Goal: Task Accomplishment & Management: Use online tool/utility

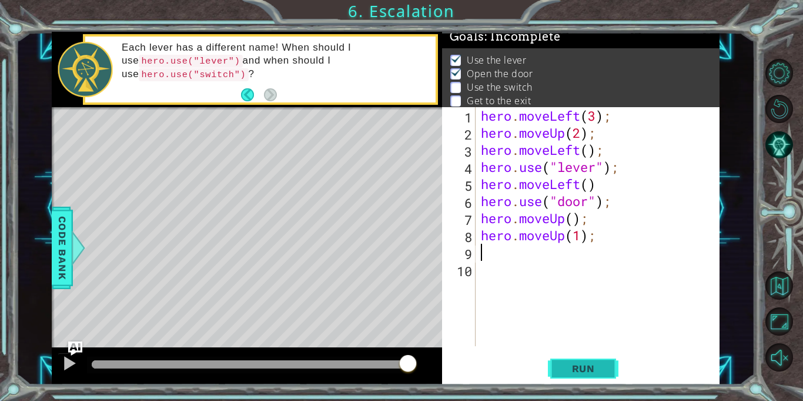
click at [585, 368] on span "Run" at bounding box center [584, 368] width 46 height 12
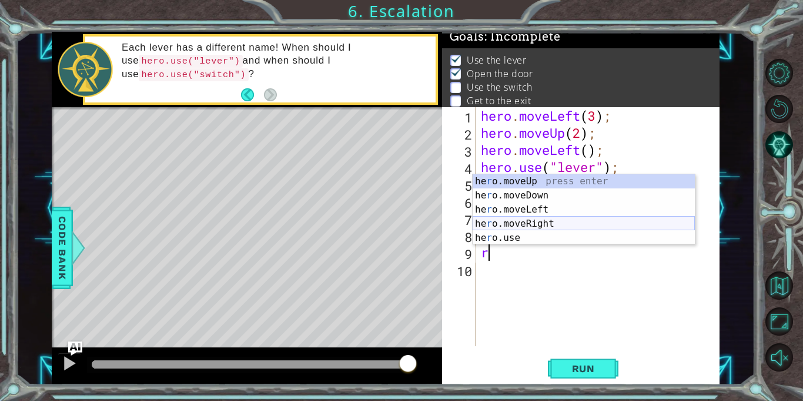
click at [556, 222] on div "he r o.moveUp press enter he r o.moveDown press enter he r o.moveLeft press ent…" at bounding box center [584, 223] width 222 height 99
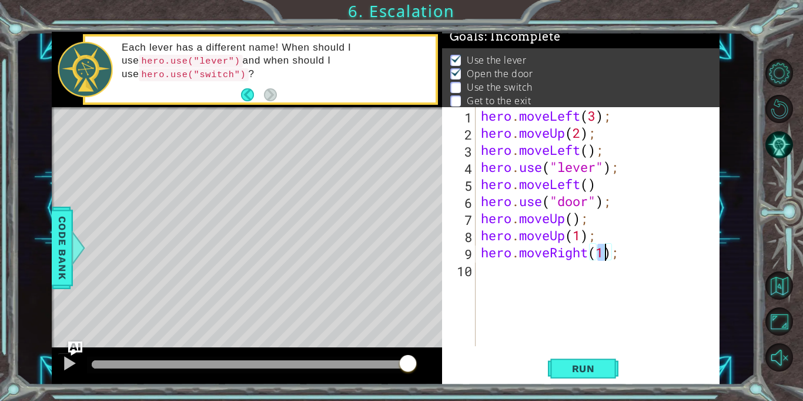
scroll to position [0, 5]
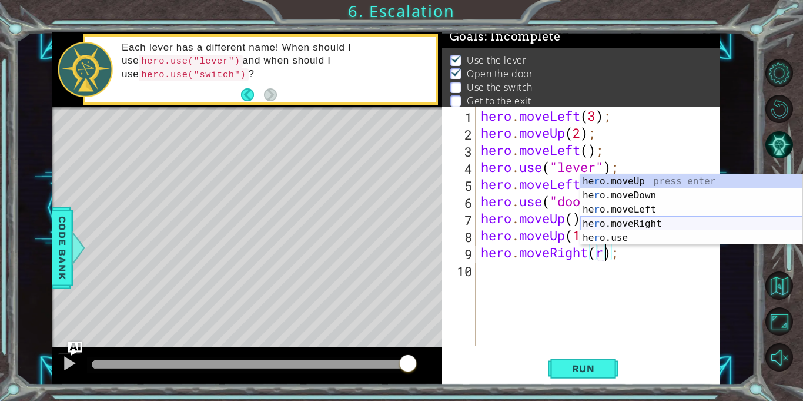
click at [650, 227] on div "he r o.moveUp press enter he r o.moveDown press enter he r o.moveLeft press ent…" at bounding box center [692, 223] width 222 height 99
click at [652, 221] on div "he r o.moveUp press enter he r o.moveDown press enter he r o.moveLeft press ent…" at bounding box center [692, 223] width 222 height 99
type textarea "hero.moveRight(1);"
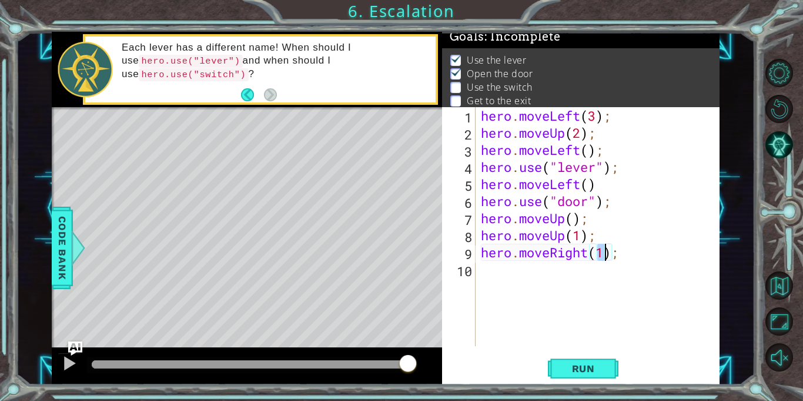
click at [492, 285] on div "hero . moveLeft ( 3 ) ; hero . moveUp ( 2 ) ; hero . moveLeft ( ) ; hero . use …" at bounding box center [601, 243] width 244 height 273
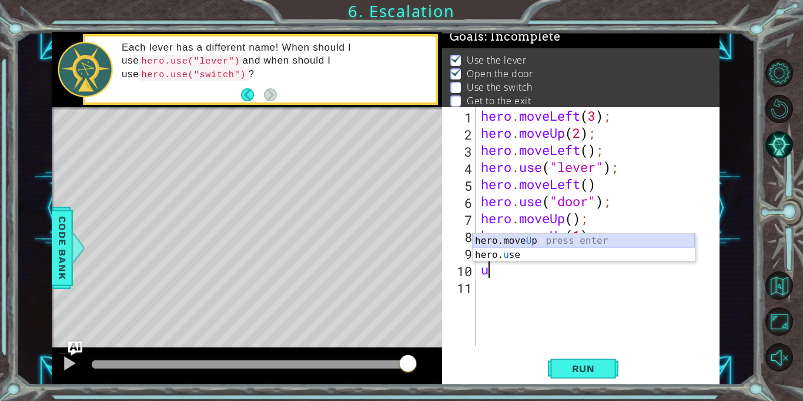
click at [519, 235] on div "hero.move U p press enter hero. u se press enter" at bounding box center [584, 261] width 222 height 56
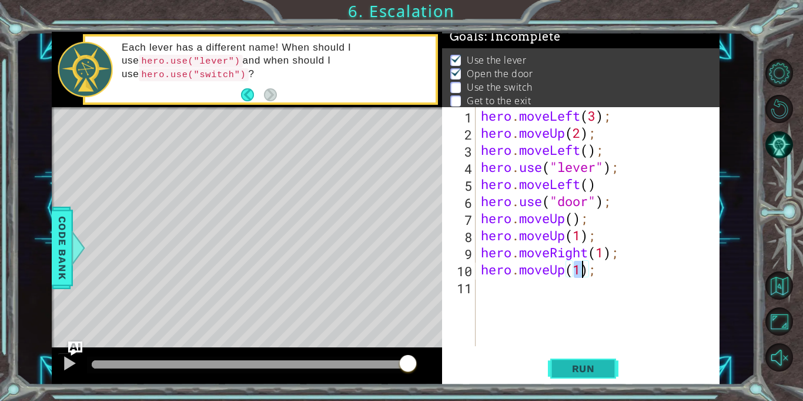
type textarea "hero.moveUp(1);"
click at [577, 362] on span "Run" at bounding box center [584, 368] width 46 height 12
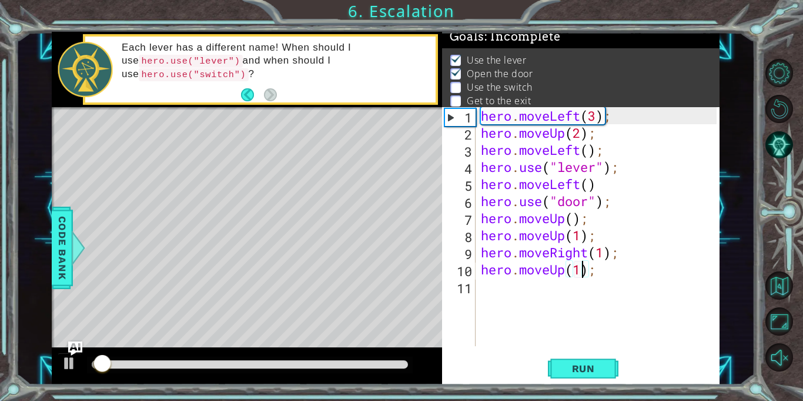
click at [365, 368] on div at bounding box center [250, 364] width 326 height 16
click at [364, 363] on div at bounding box center [250, 364] width 316 height 8
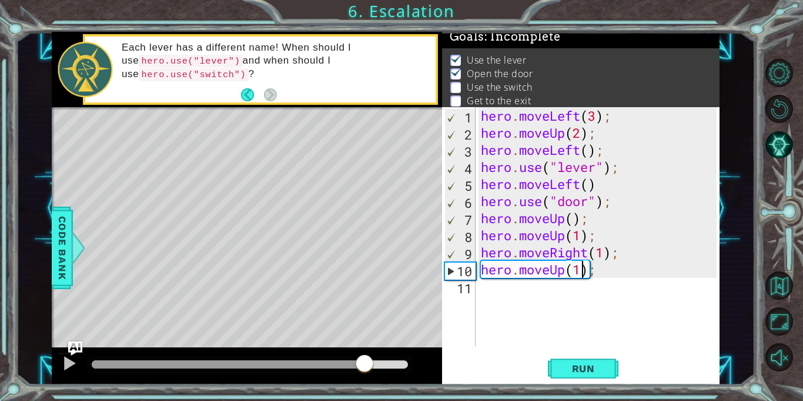
click at [385, 365] on div at bounding box center [250, 364] width 316 height 8
click at [585, 380] on button "Run" at bounding box center [583, 369] width 71 height 28
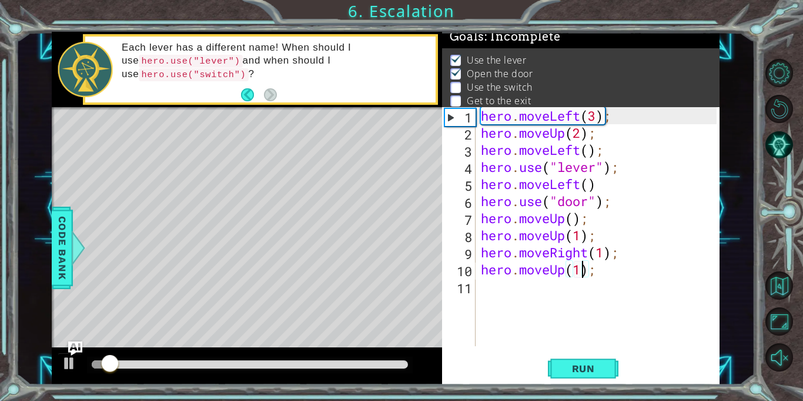
click at [498, 283] on div "hero . moveLeft ( 3 ) ; hero . moveUp ( 2 ) ; hero . moveLeft ( ) ; hero . use …" at bounding box center [601, 243] width 244 height 273
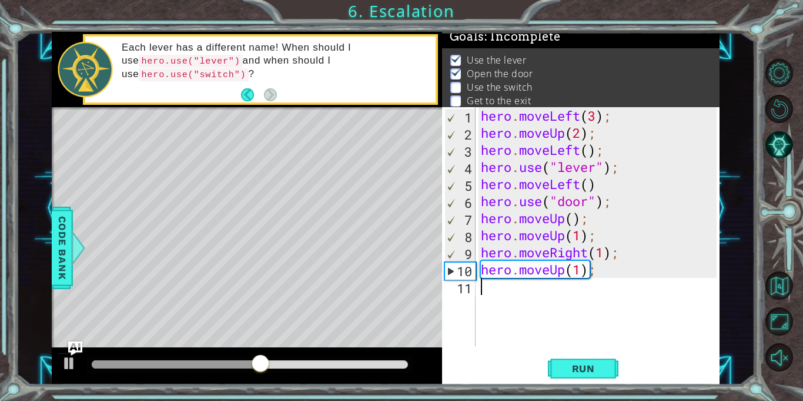
click at [593, 279] on div "hero . moveLeft ( 3 ) ; hero . moveUp ( 2 ) ; hero . moveLeft ( ) ; hero . use …" at bounding box center [601, 243] width 244 height 273
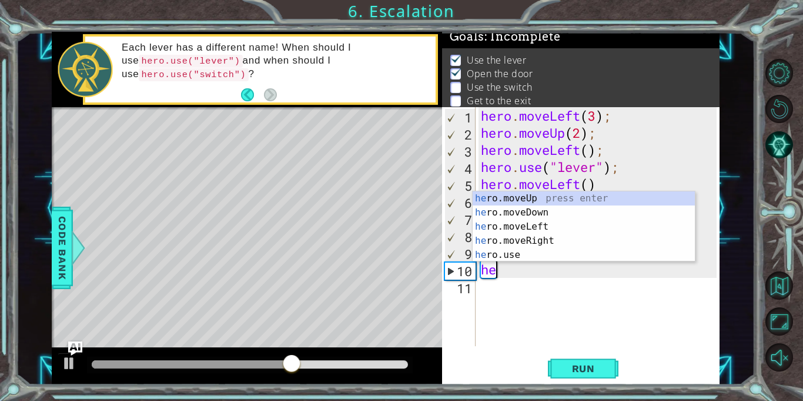
type textarea "h"
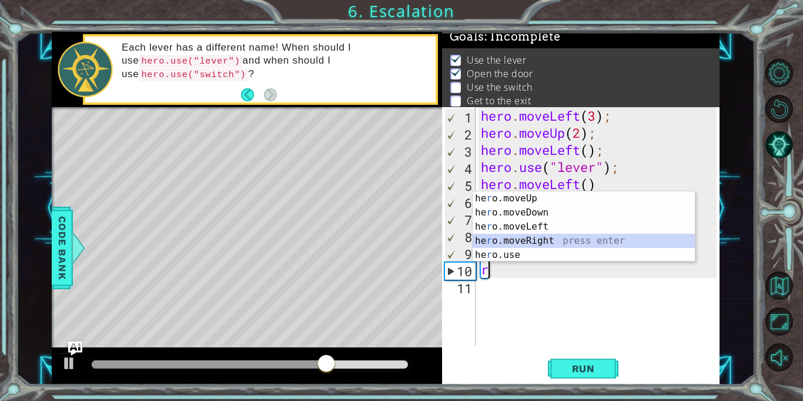
click at [552, 241] on div "he r o.moveUp press enter he r o.moveDown press enter he r o.moveLeft press ent…" at bounding box center [584, 240] width 222 height 99
type textarea "hero.moveRight(1);"
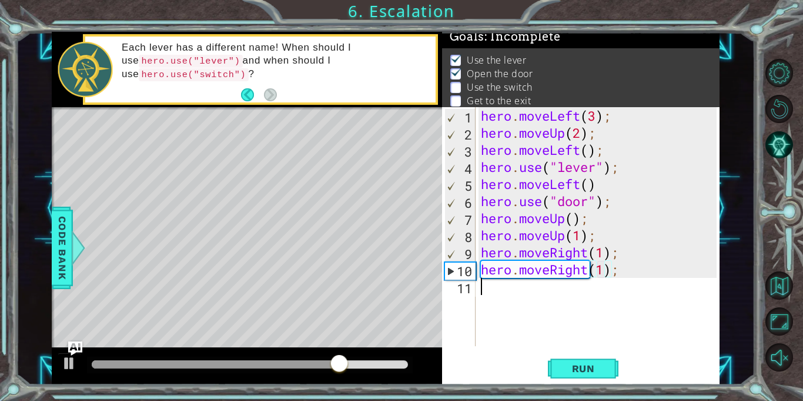
click at [514, 288] on div "hero . moveLeft ( 3 ) ; hero . moveUp ( 2 ) ; hero . moveLeft ( ) ; hero . use …" at bounding box center [601, 243] width 244 height 273
type textarea "t"
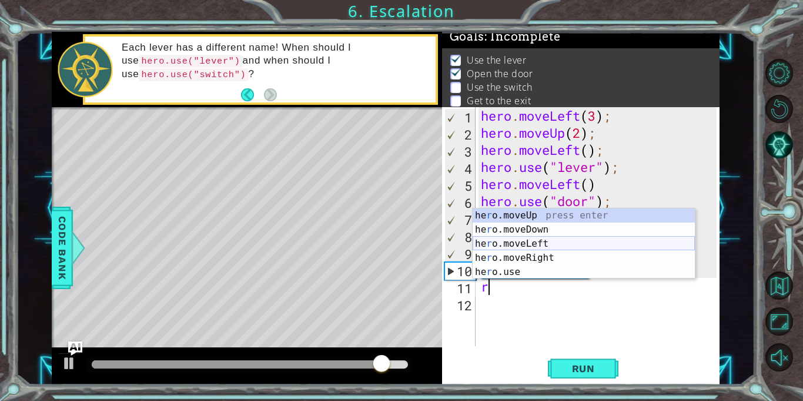
click at [569, 259] on div "he r o.moveUp press enter he r o.moveDown press enter he r o.moveLeft press ent…" at bounding box center [584, 257] width 222 height 99
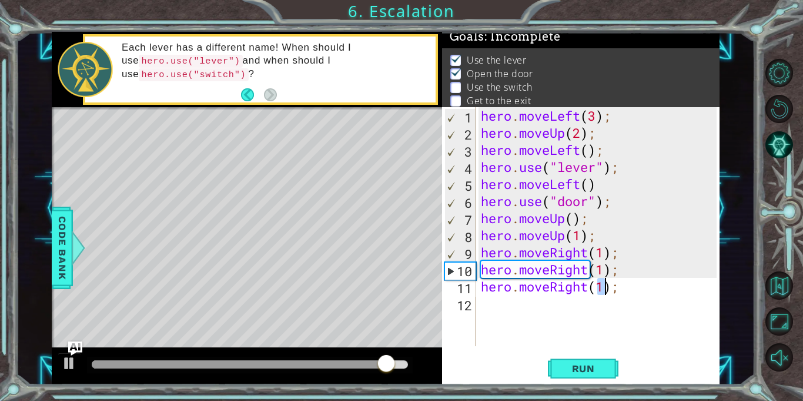
type textarea "hero.moveRight(1);"
click at [517, 324] on div "hero . moveLeft ( 3 ) ; hero . moveUp ( 2 ) ; hero . moveLeft ( ) ; hero . use …" at bounding box center [601, 243] width 244 height 273
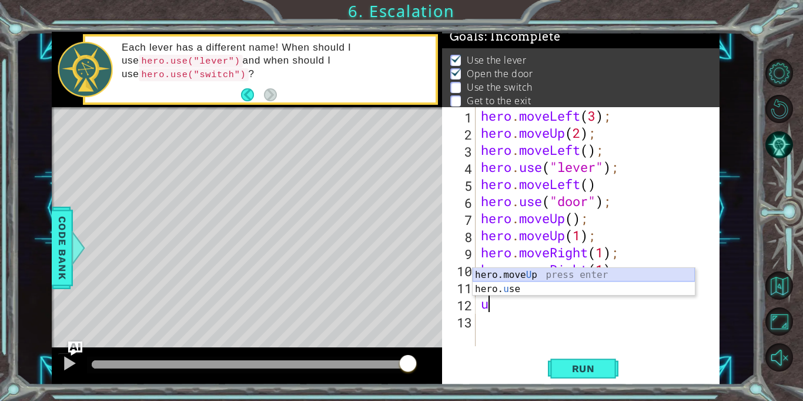
click at [529, 274] on div "hero.move U p press enter hero. u se press enter" at bounding box center [584, 296] width 222 height 56
type textarea "hero.moveUp(1);"
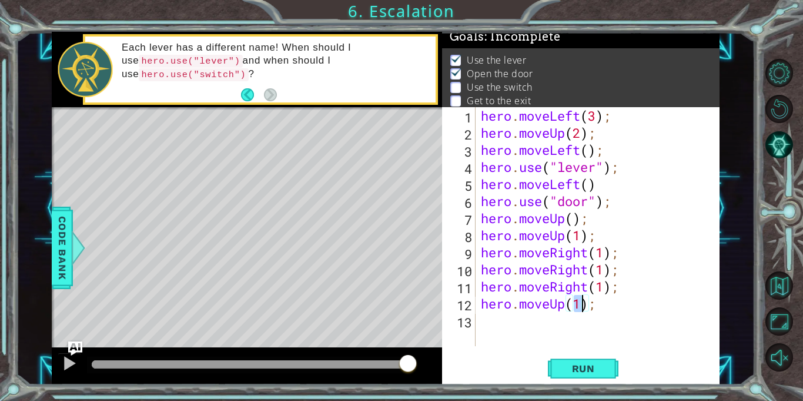
click at [496, 333] on div "hero . moveLeft ( 3 ) ; hero . moveUp ( 2 ) ; hero . moveLeft ( ) ; hero . use …" at bounding box center [601, 243] width 244 height 273
click at [581, 378] on button "Run" at bounding box center [583, 369] width 71 height 28
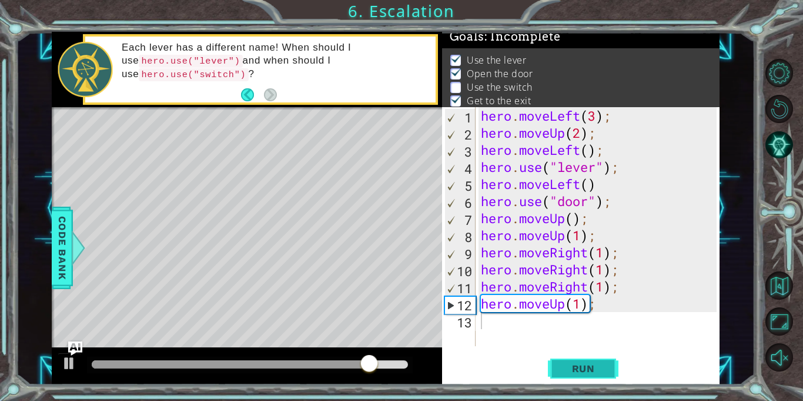
click at [576, 368] on span "Run" at bounding box center [584, 368] width 46 height 12
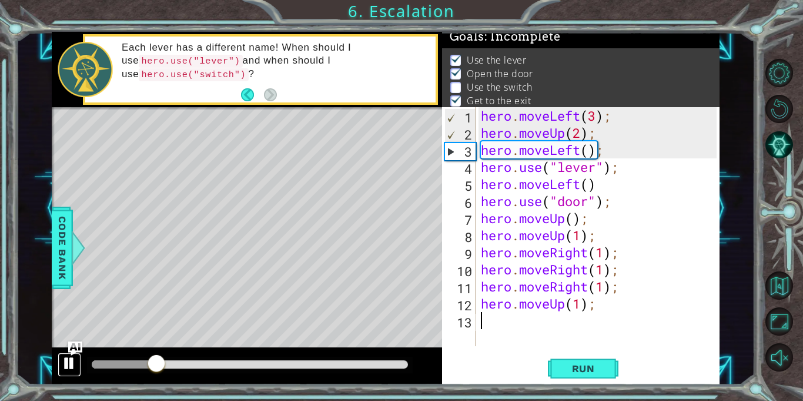
click at [65, 366] on div at bounding box center [69, 362] width 15 height 15
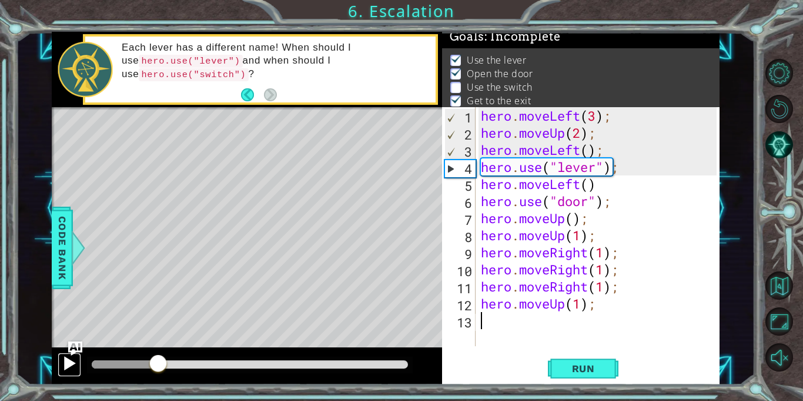
click at [67, 365] on div at bounding box center [69, 362] width 15 height 15
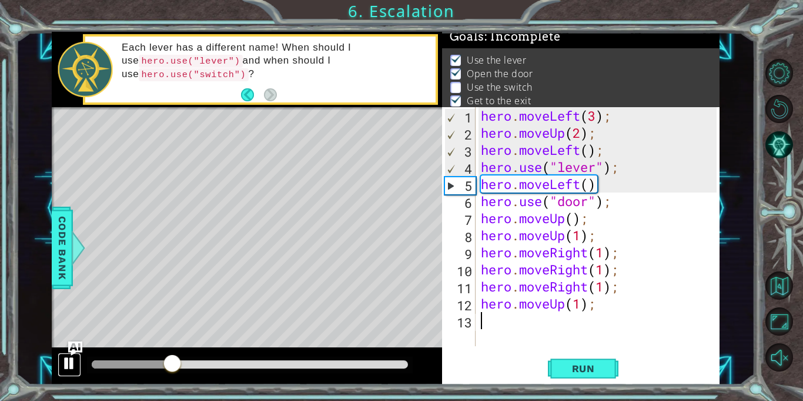
click at [64, 363] on div at bounding box center [69, 362] width 15 height 15
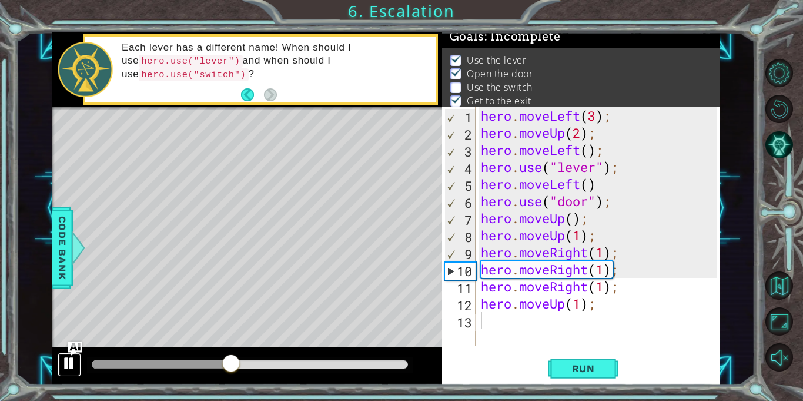
click at [62, 363] on div at bounding box center [69, 362] width 15 height 15
click at [636, 271] on div "hero . moveLeft ( 3 ) ; hero . moveUp ( 2 ) ; hero . moveLeft ( ) ; hero . use …" at bounding box center [601, 243] width 244 height 273
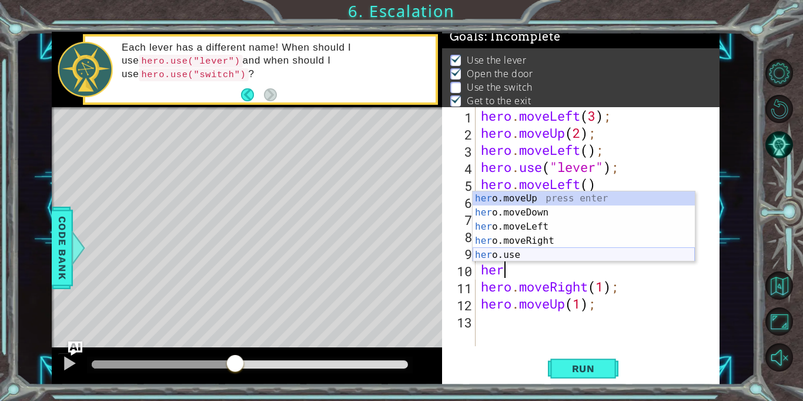
click at [579, 251] on div "her o.moveUp press enter her o.moveDown press enter her o.moveLeft press enter …" at bounding box center [584, 240] width 222 height 99
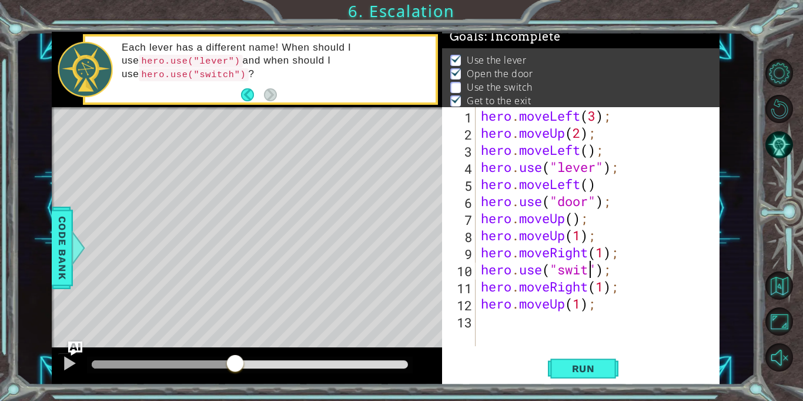
scroll to position [0, 5]
click at [575, 363] on span "Run" at bounding box center [584, 368] width 46 height 12
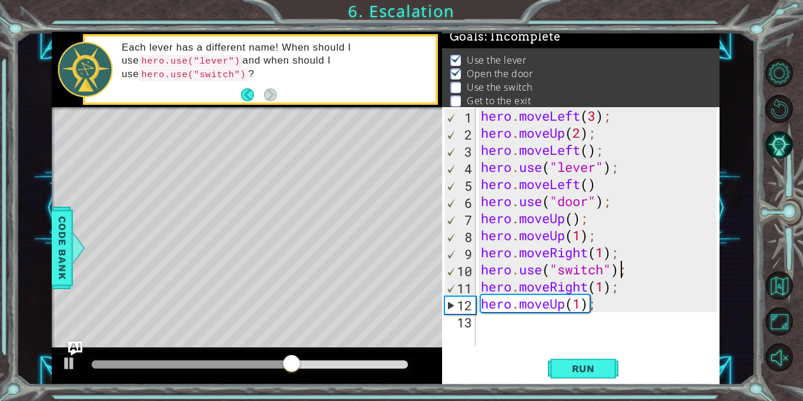
click at [625, 273] on div "hero . moveLeft ( 3 ) ; hero . moveUp ( 2 ) ; hero . moveLeft ( ) ; hero . use …" at bounding box center [601, 243] width 244 height 273
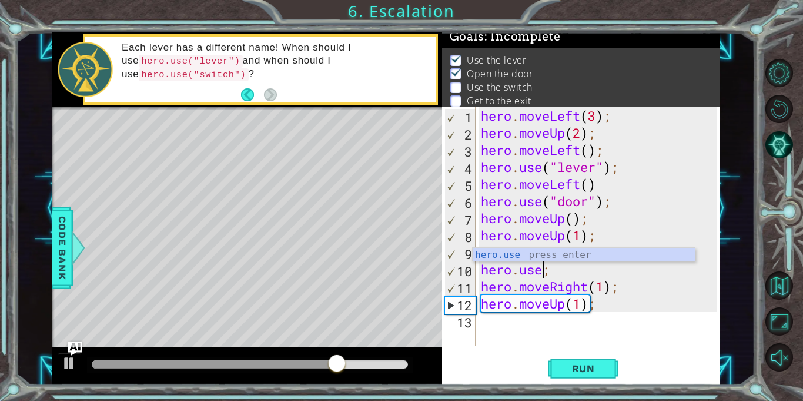
click at [571, 269] on div "hero . moveLeft ( 3 ) ; hero . moveUp ( 2 ) ; hero . moveLeft ( ) ; hero . use …" at bounding box center [601, 243] width 244 height 273
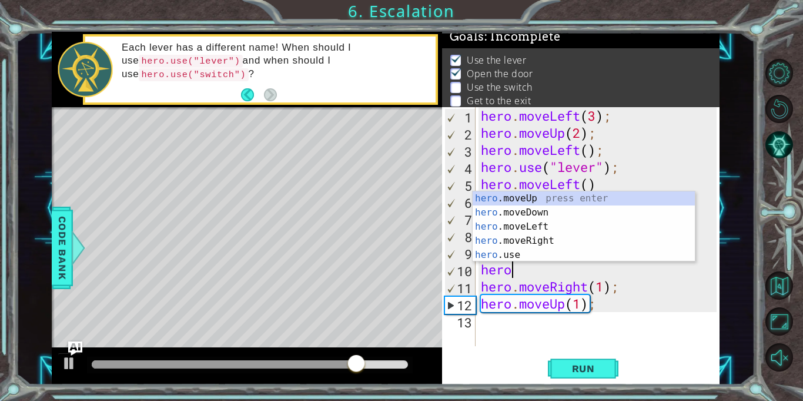
scroll to position [0, 1]
click at [555, 239] on div "hero .moveUp press enter hero .moveDown press enter hero .moveLeft press enter …" at bounding box center [584, 240] width 222 height 99
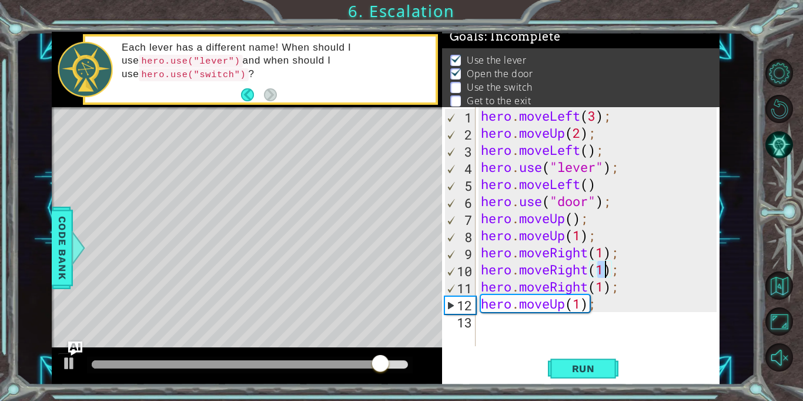
click at [625, 292] on div "hero . moveLeft ( 3 ) ; hero . moveUp ( 2 ) ; hero . moveLeft ( ) ; hero . use …" at bounding box center [601, 243] width 244 height 273
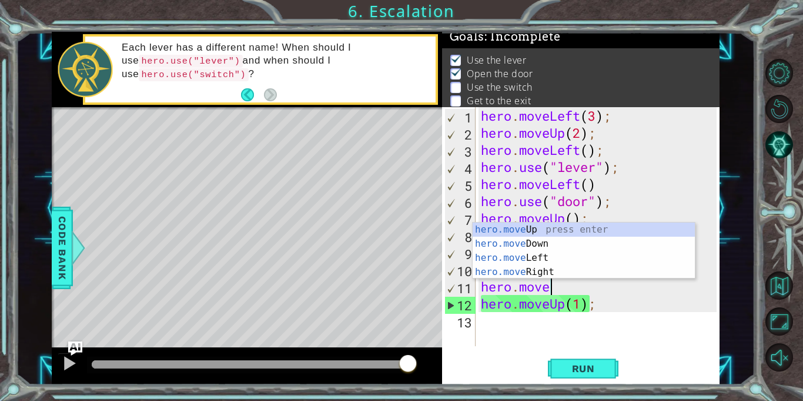
type textarea "h"
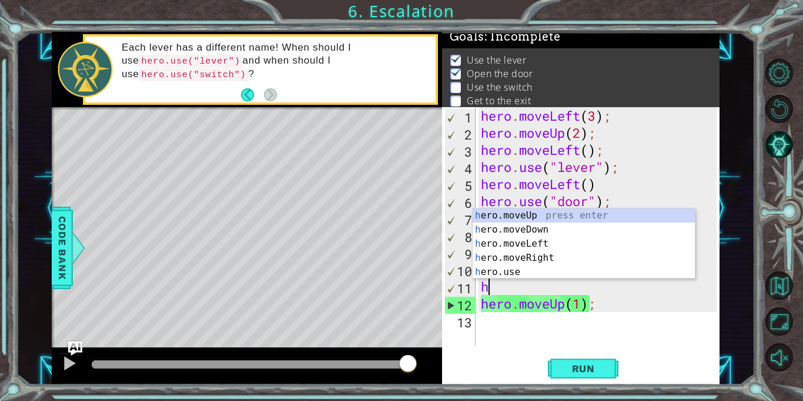
scroll to position [0, 0]
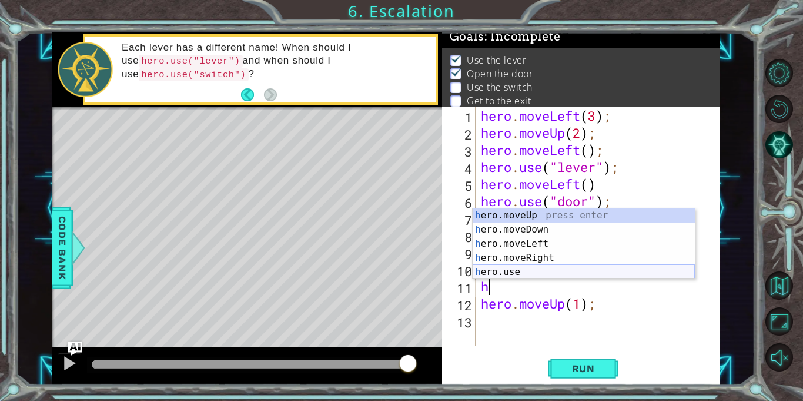
click at [610, 272] on div "h ero.moveUp press enter h ero.moveDown press enter h ero.moveLeft press enter …" at bounding box center [584, 257] width 222 height 99
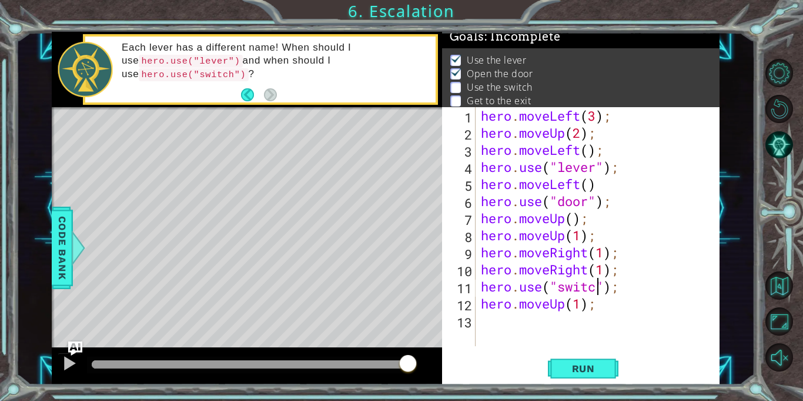
scroll to position [0, 5]
type textarea "hero.use("switch");"
click at [591, 372] on span "Run" at bounding box center [584, 368] width 46 height 12
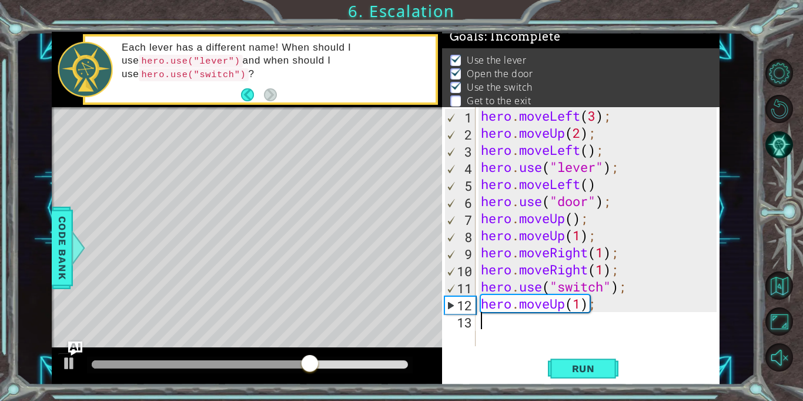
click at [531, 328] on div "hero . moveLeft ( 3 ) ; hero . moveUp ( 2 ) ; hero . moveLeft ( ) ; hero . use …" at bounding box center [601, 243] width 244 height 273
click at [594, 308] on div "hero . moveLeft ( 3 ) ; hero . moveUp ( 2 ) ; hero . moveLeft ( ) ; hero . use …" at bounding box center [601, 243] width 244 height 273
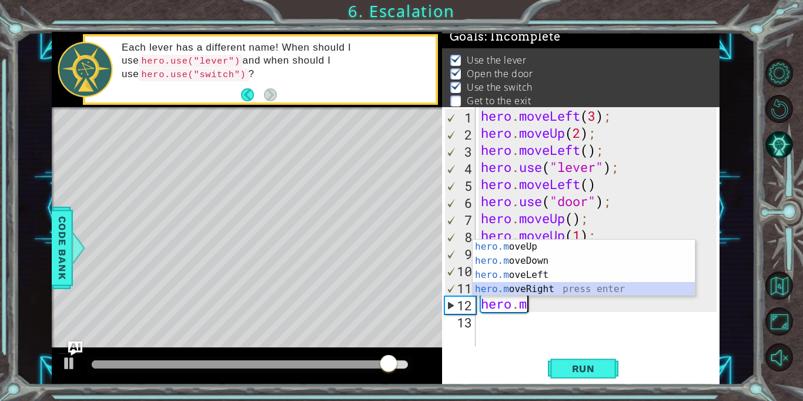
click at [558, 288] on div "hero.m oveUp press enter hero.m oveDown press enter hero.m oveLeft press enter …" at bounding box center [584, 281] width 222 height 85
type textarea "hero.moveRight(1);"
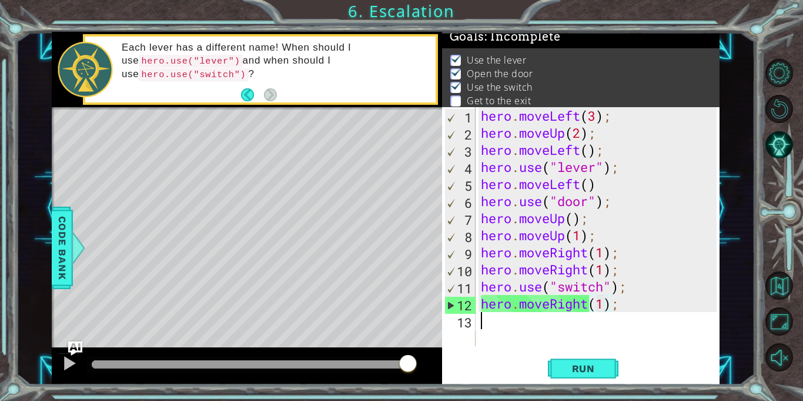
click at [528, 332] on div "hero . moveLeft ( 3 ) ; hero . moveUp ( 2 ) ; hero . moveLeft ( ) ; hero . use …" at bounding box center [601, 243] width 244 height 273
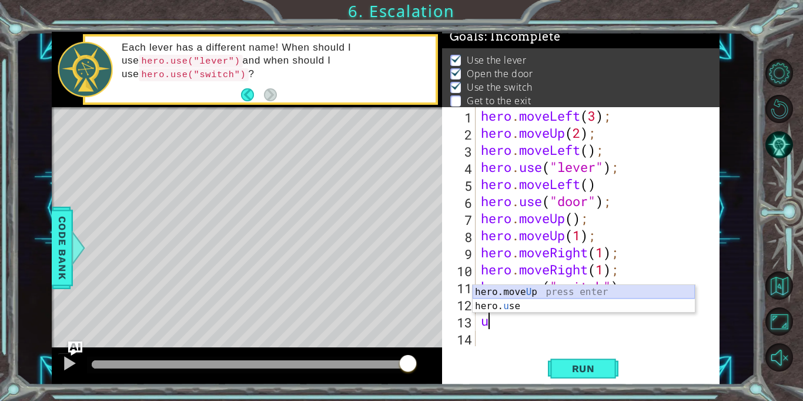
click at [546, 291] on div "hero.move U p press enter hero. u se press enter" at bounding box center [584, 313] width 222 height 56
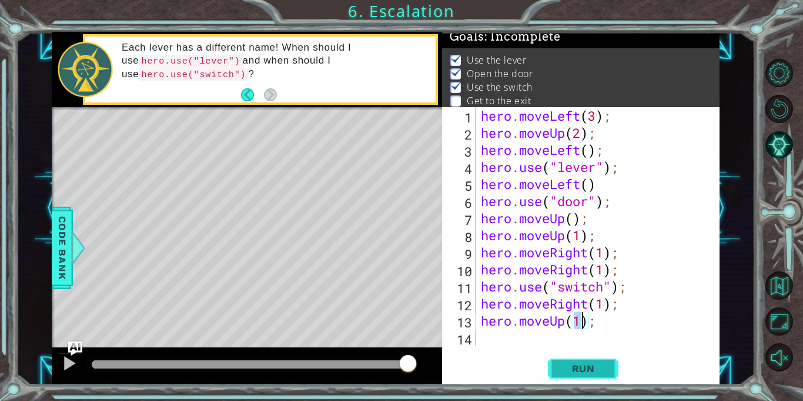
type textarea "hero.moveUp(1);"
click at [579, 376] on button "Run" at bounding box center [583, 369] width 71 height 28
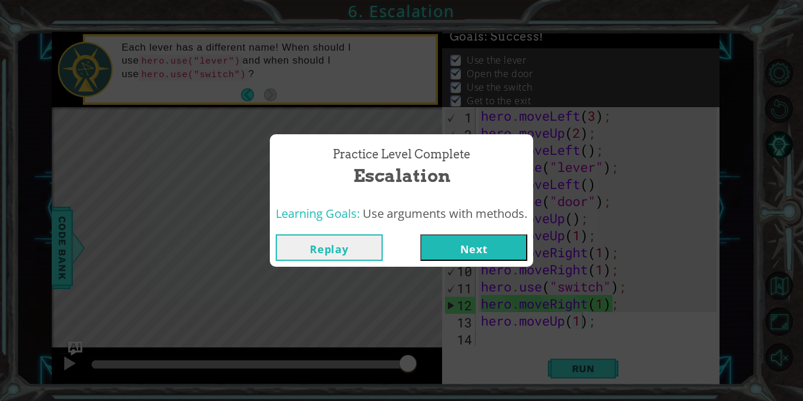
click at [523, 253] on button "Next" at bounding box center [474, 247] width 107 height 26
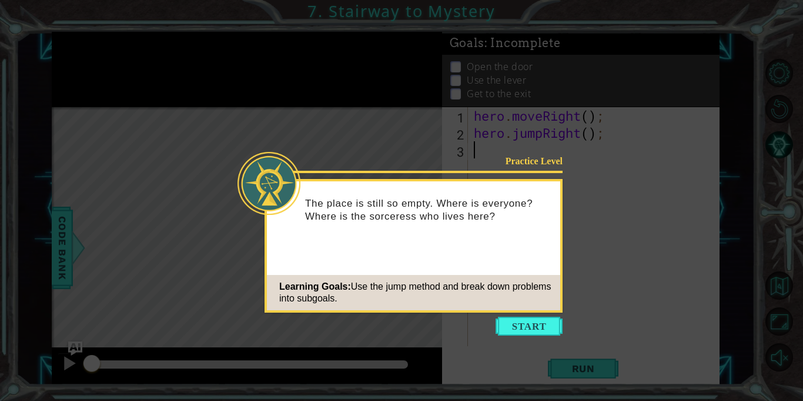
click at [517, 344] on icon at bounding box center [401, 200] width 803 height 401
click at [515, 338] on icon at bounding box center [401, 200] width 803 height 401
click at [506, 329] on button "Start" at bounding box center [529, 325] width 67 height 19
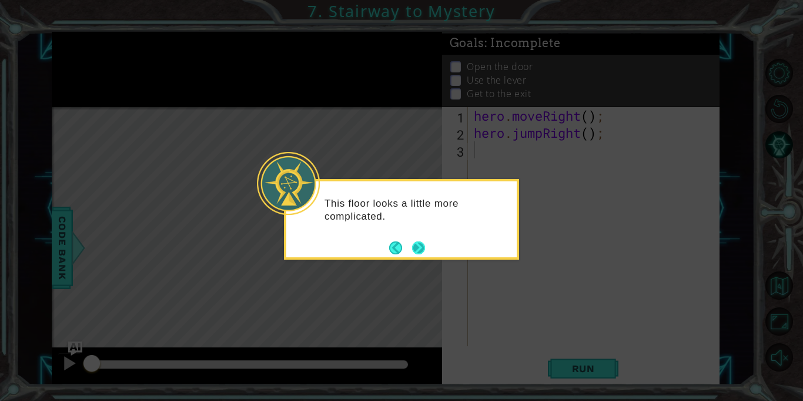
click at [418, 248] on button "Next" at bounding box center [418, 247] width 13 height 13
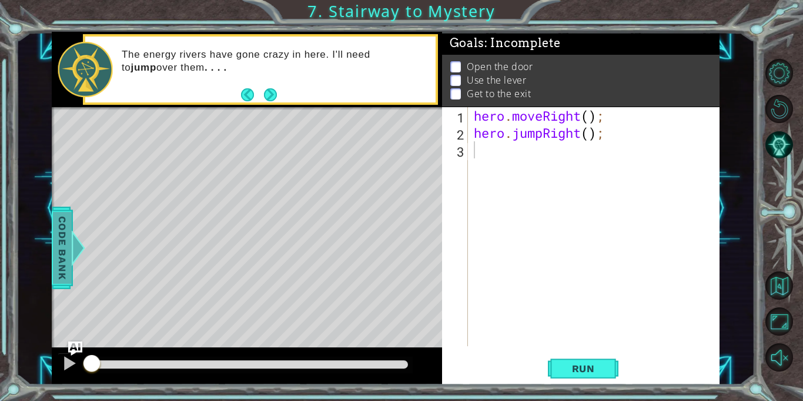
click at [65, 268] on span "Code Bank" at bounding box center [62, 248] width 19 height 72
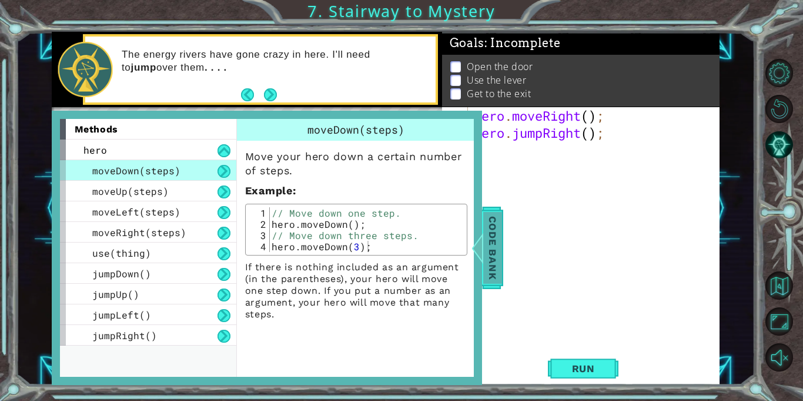
click at [492, 241] on span "Code Bank" at bounding box center [492, 248] width 19 height 72
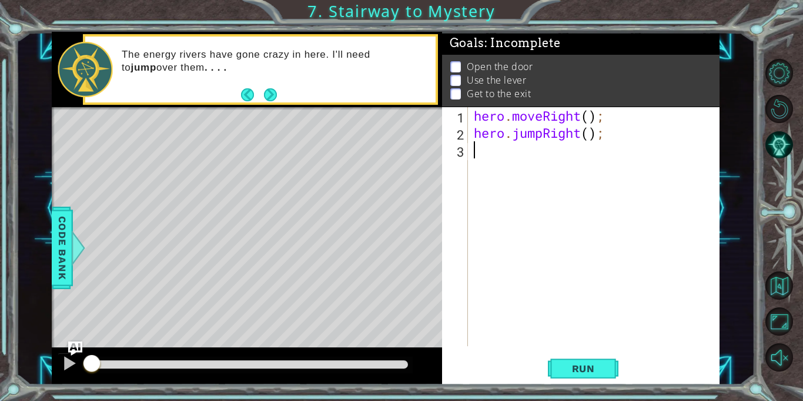
click at [492, 162] on div "hero . moveRight ( ) ; hero . jumpRight ( ) ;" at bounding box center [597, 243] width 251 height 273
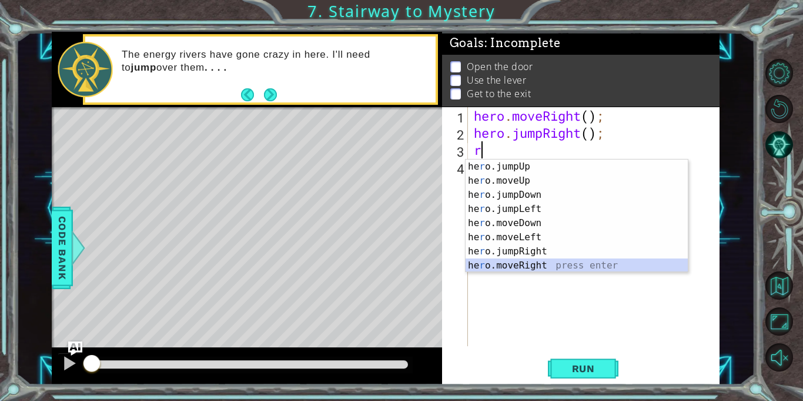
click at [545, 264] on div "he r o.jumpUp press enter he r o.moveUp press enter he r o.jumpDown press enter…" at bounding box center [577, 229] width 222 height 141
type textarea "hero.moveRight(1);"
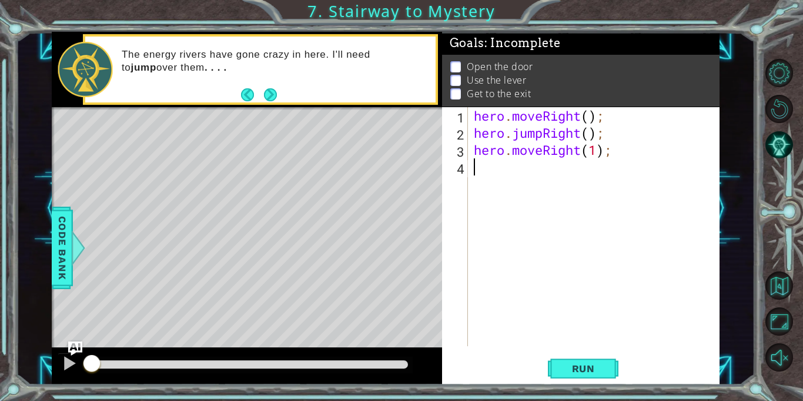
click at [499, 184] on div "hero . moveRight ( ) ; hero . jumpRight ( ) ; hero . moveRight ( 1 ) ;" at bounding box center [597, 243] width 251 height 273
click at [617, 150] on div "hero . moveRight ( ) ; hero . jumpRight ( ) ; hero . moveRight ( 1 ) ;" at bounding box center [597, 243] width 251 height 273
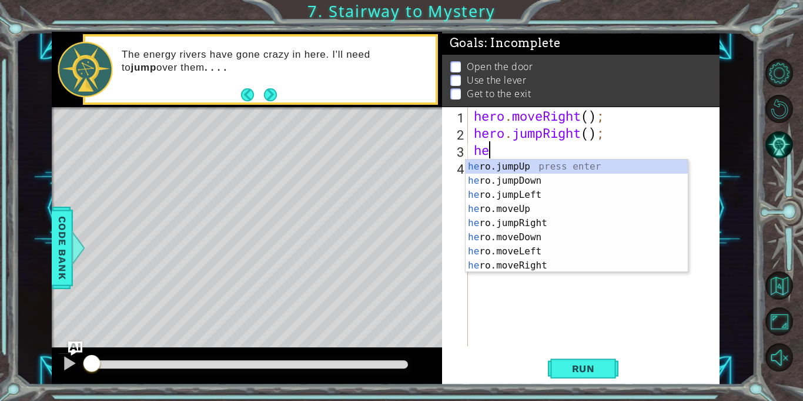
type textarea "h"
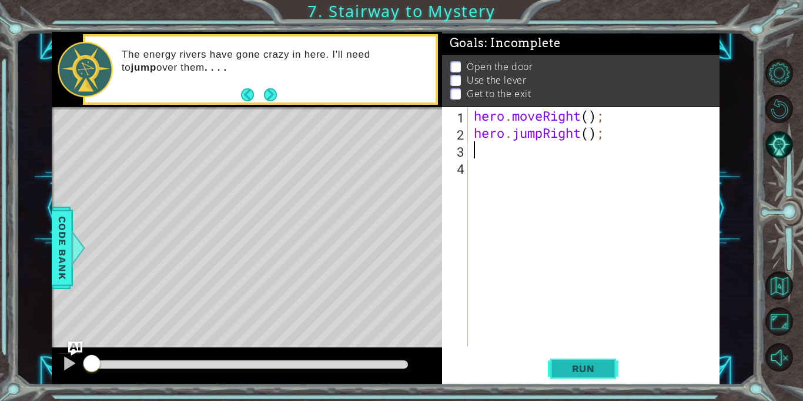
click at [586, 361] on button "Run" at bounding box center [583, 369] width 71 height 28
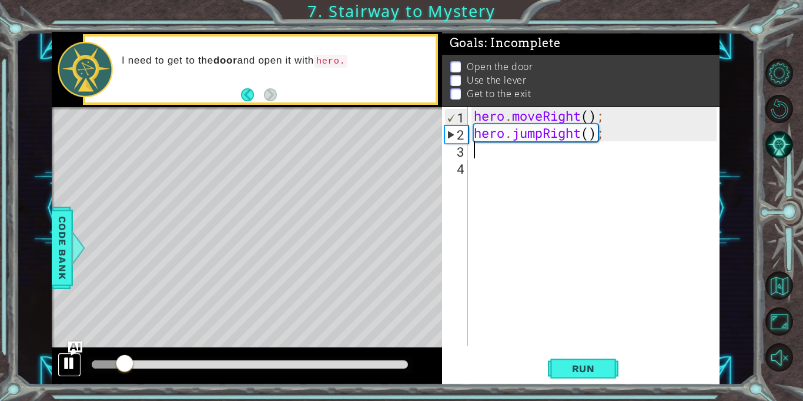
click at [64, 363] on div at bounding box center [69, 362] width 15 height 15
type textarea "r"
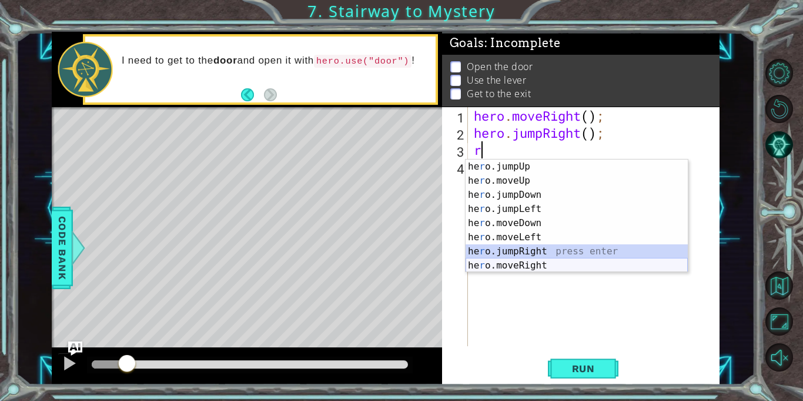
drag, startPoint x: 553, startPoint y: 251, endPoint x: 549, endPoint y: 262, distance: 11.9
click at [549, 262] on div "he r o.jumpUp press enter he r o.moveUp press enter he r o.jumpDown press enter…" at bounding box center [577, 229] width 222 height 141
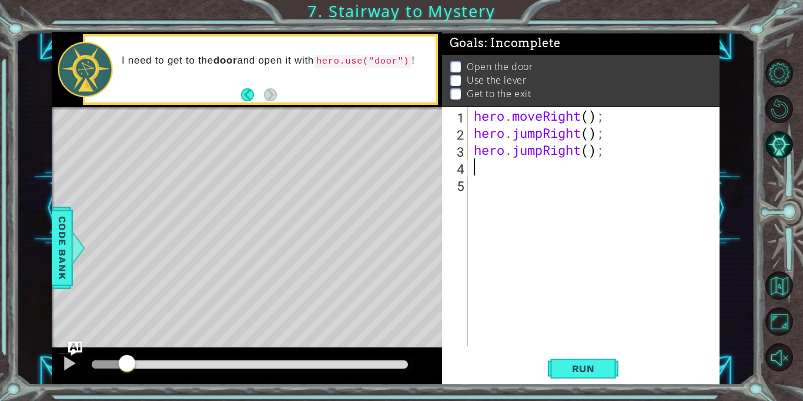
click at [549, 262] on div "hero . moveRight ( ) ; hero . jumpRight ( ) ; hero . jumpRight ( ) ;" at bounding box center [597, 243] width 251 height 273
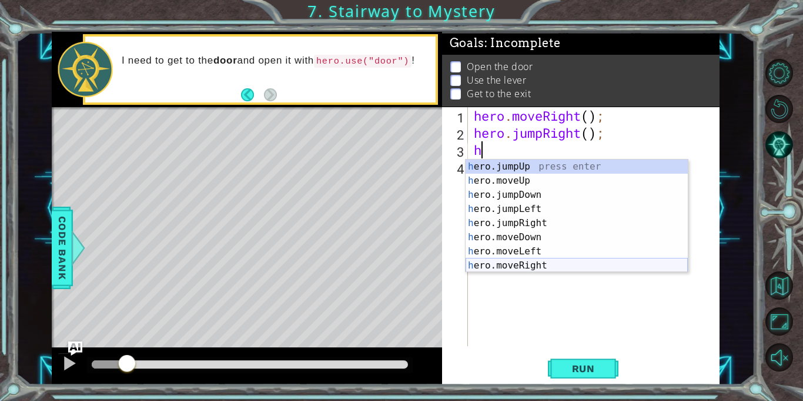
click at [551, 264] on div "h ero.jumpUp press enter h ero.moveUp press enter h ero.jumpDown press enter h …" at bounding box center [577, 229] width 222 height 141
type textarea "hero.moveRight(1);"
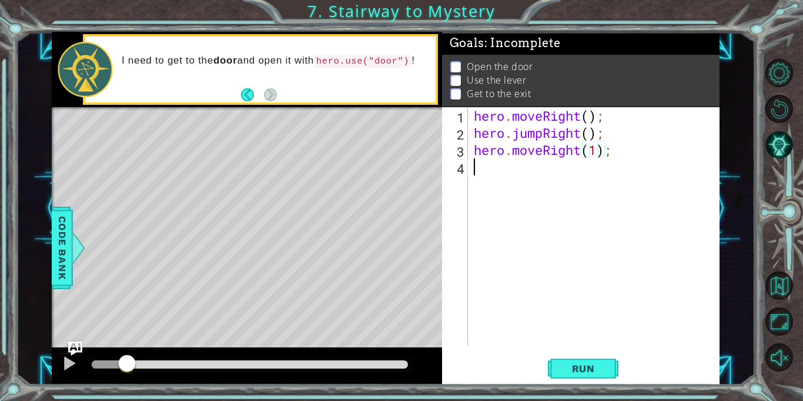
click at [496, 187] on div "hero . moveRight ( ) ; hero . jumpRight ( ) ; hero . moveRight ( 1 ) ;" at bounding box center [597, 243] width 251 height 273
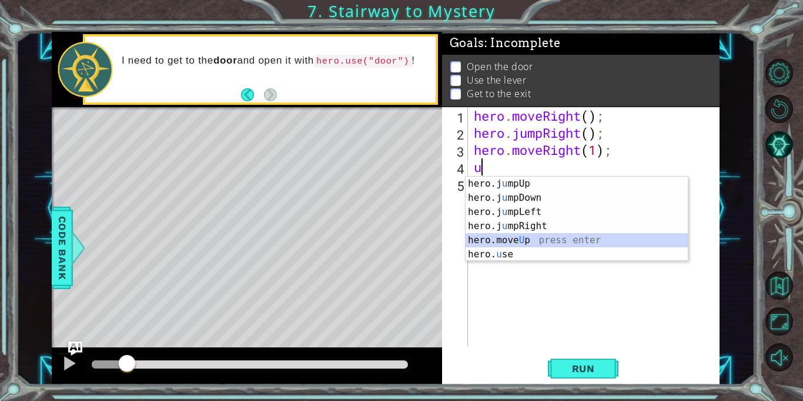
click at [538, 242] on div "hero.j u mpUp press enter hero.j u mpDown press enter hero.j u mpLeft press ent…" at bounding box center [577, 232] width 222 height 113
type textarea "hero.moveUp(1);"
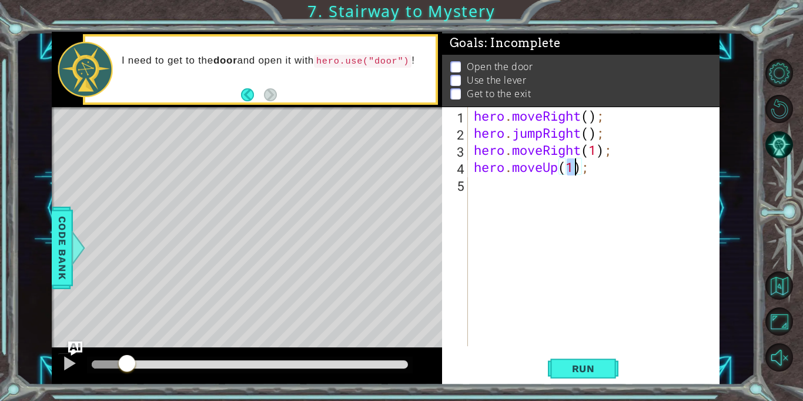
click at [505, 214] on div "hero . moveRight ( ) ; hero . jumpRight ( ) ; hero . moveRight ( 1 ) ; hero . m…" at bounding box center [597, 243] width 251 height 273
type textarea "d"
type textarea "h"
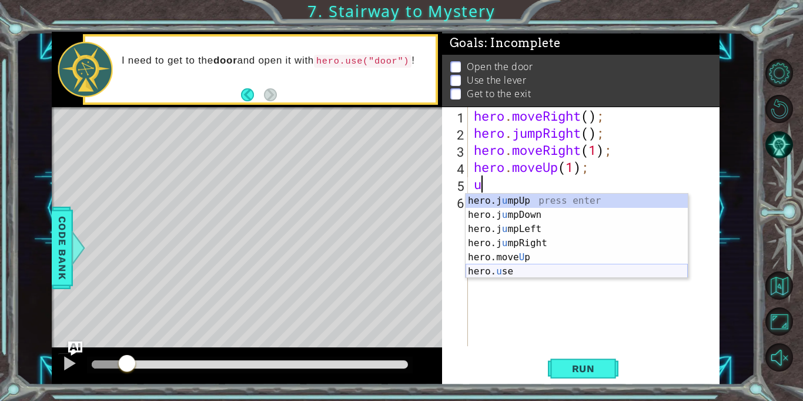
click at [515, 271] on div "hero.j u mpUp press enter hero.j u mpDown press enter hero.j u mpLeft press ent…" at bounding box center [577, 250] width 222 height 113
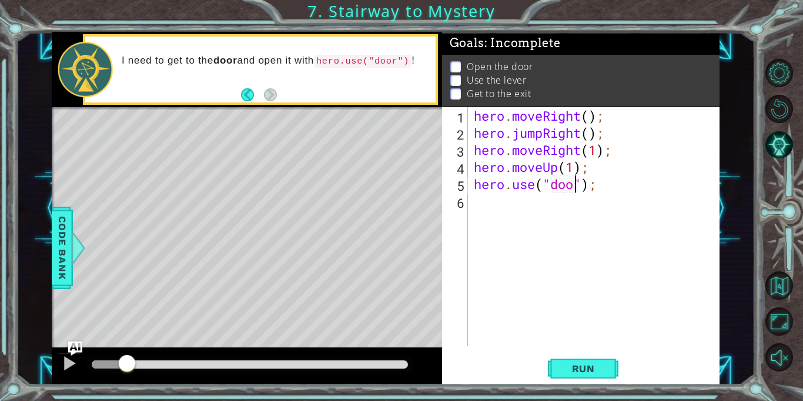
scroll to position [0, 5]
type textarea "hero.use("door");"
click at [582, 376] on button "Run" at bounding box center [583, 369] width 71 height 28
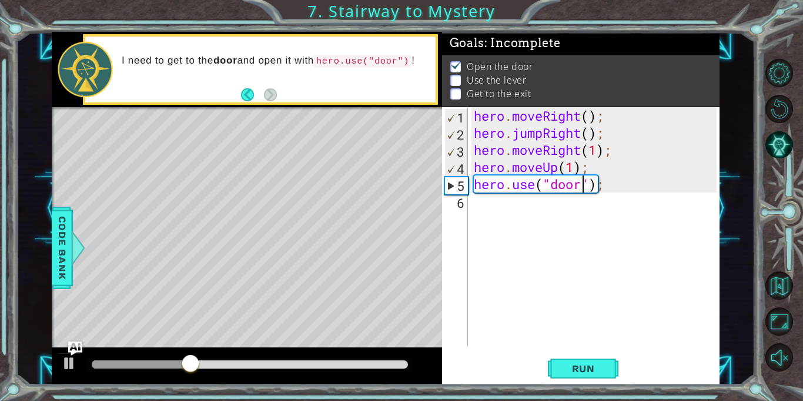
click at [519, 215] on div "hero . moveRight ( ) ; hero . jumpRight ( ) ; hero . moveRight ( 1 ) ; hero . m…" at bounding box center [597, 243] width 251 height 273
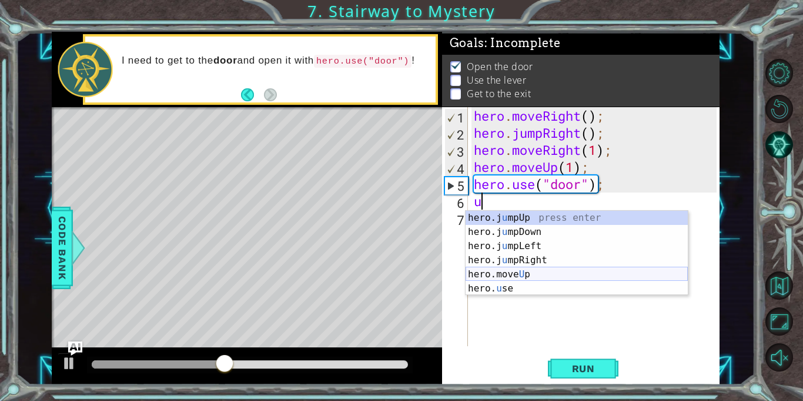
click at [540, 272] on div "hero.j u mpUp press enter hero.j u mpDown press enter hero.j u mpLeft press ent…" at bounding box center [577, 267] width 222 height 113
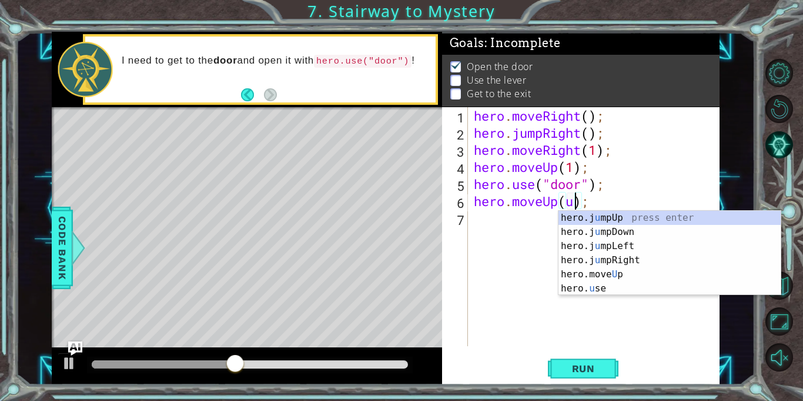
scroll to position [0, 4]
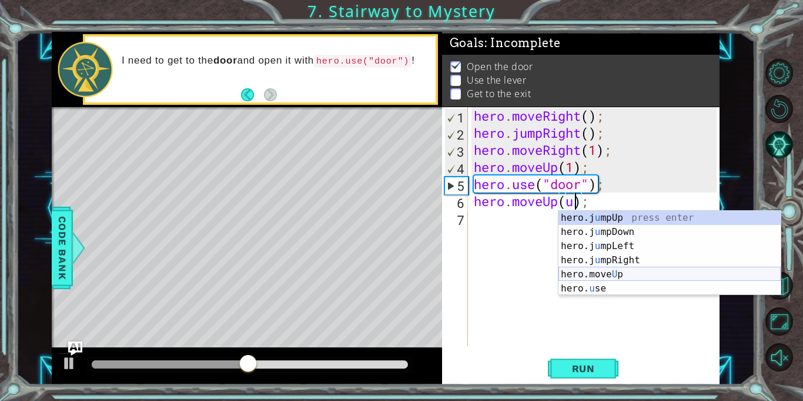
click at [599, 272] on div "hero.j u mpUp press enter hero.j u mpDown press enter hero.j u mpLeft press ent…" at bounding box center [670, 267] width 222 height 113
type textarea "hero.moveUp(1);"
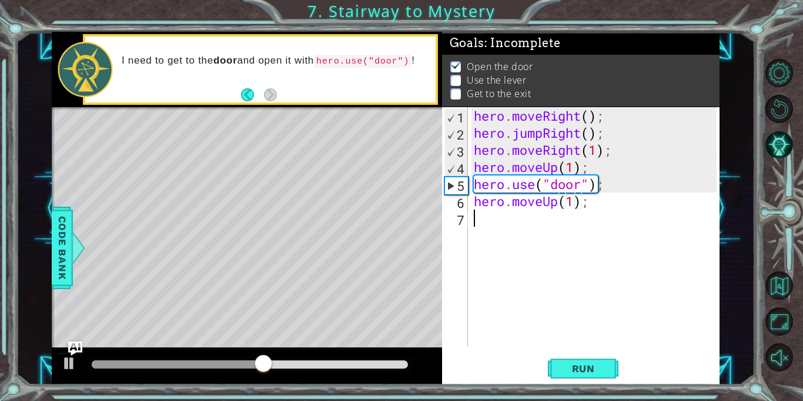
click at [532, 245] on div "hero . moveRight ( ) ; hero . jumpRight ( ) ; hero . moveRight ( 1 ) ; hero . m…" at bounding box center [597, 243] width 251 height 273
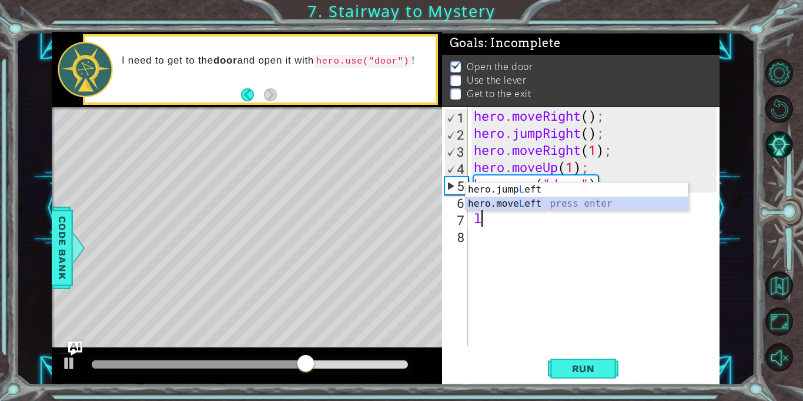
click at [565, 201] on div "hero.jump L eft press enter hero.move L eft press enter" at bounding box center [577, 210] width 222 height 56
type textarea "hero.moveLeft(1);"
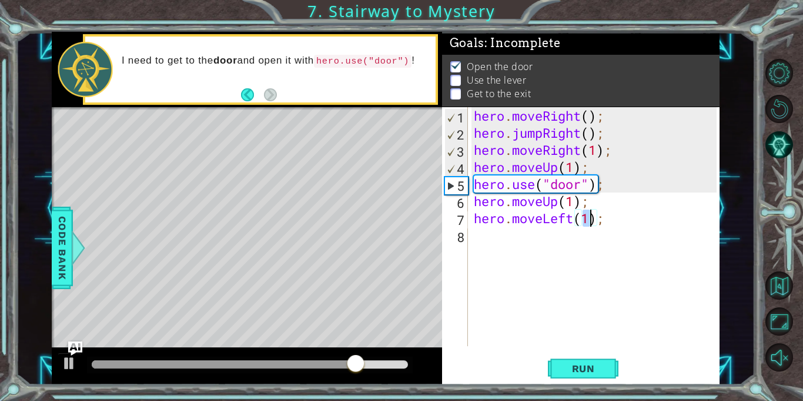
click at [533, 238] on div "hero . moveRight ( ) ; hero . jumpRight ( ) ; hero . moveRight ( 1 ) ; hero . m…" at bounding box center [597, 243] width 251 height 273
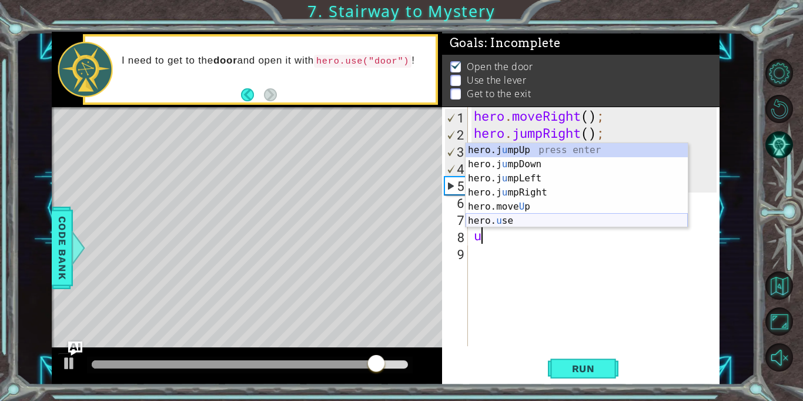
click at [559, 221] on div "hero.j u mpUp press enter hero.j u mpDown press enter hero.j u mpLeft press ent…" at bounding box center [577, 199] width 222 height 113
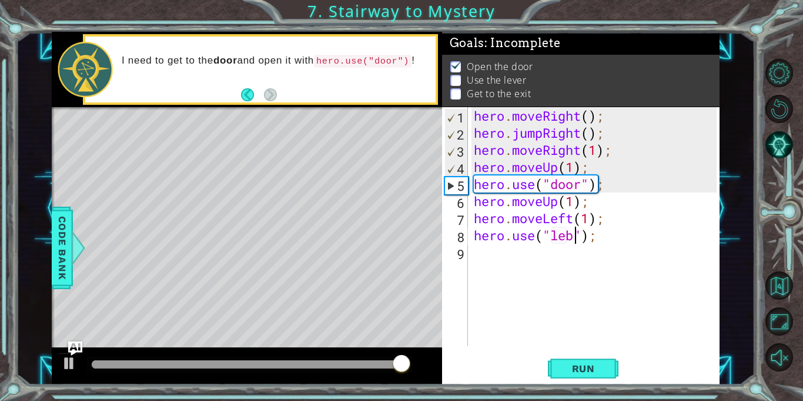
scroll to position [0, 4]
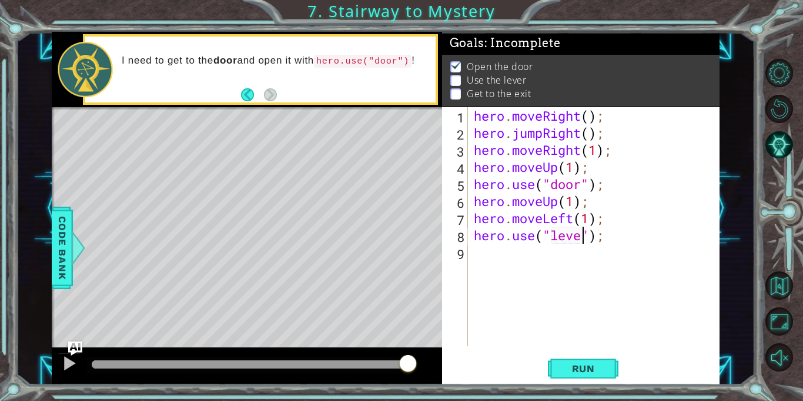
type textarea "hero.use("lever");"
click at [561, 254] on div "hero . moveRight ( ) ; hero . jumpRight ( ) ; hero . moveRight ( 1 ) ; hero . m…" at bounding box center [597, 243] width 251 height 273
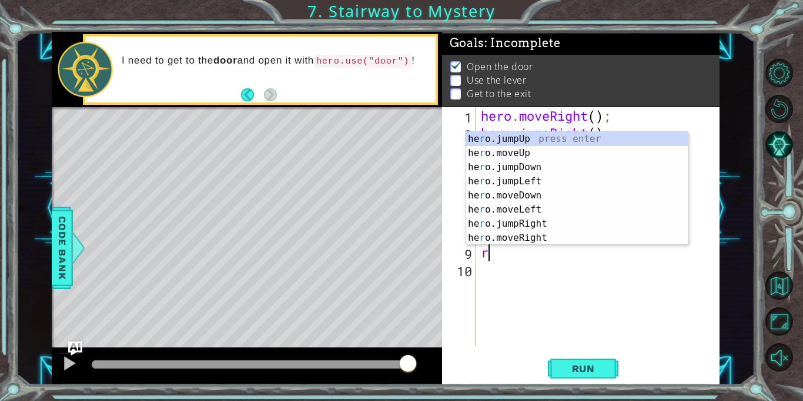
type textarea "ri"
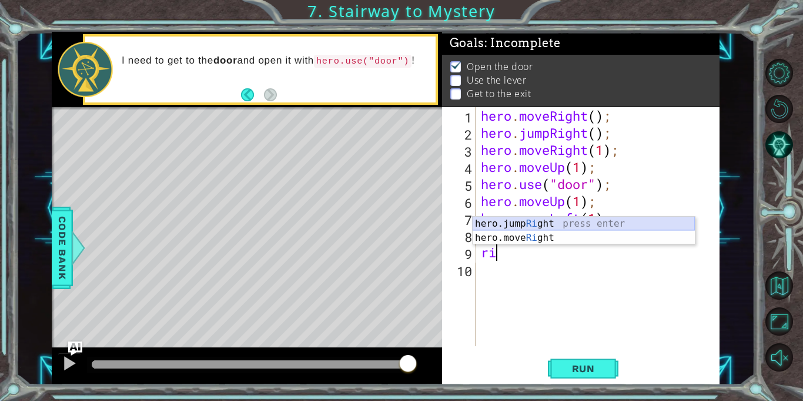
click at [558, 216] on div "hero.jump Ri ght press enter hero.move Ri ght press enter" at bounding box center [584, 244] width 222 height 56
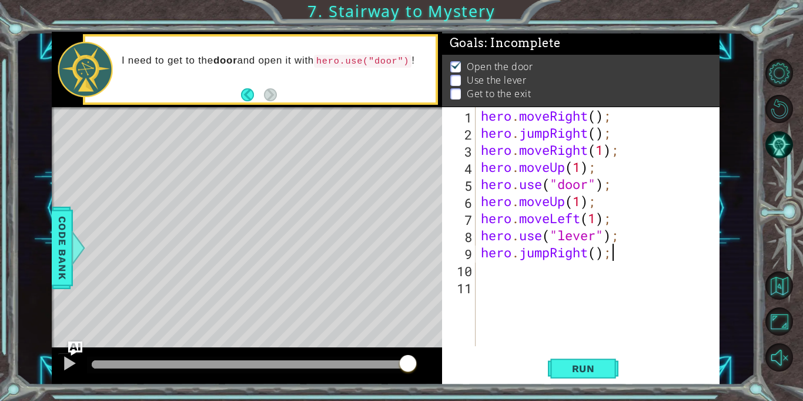
click at [626, 251] on div "hero . moveRight ( ) ; hero . jumpRight ( ) ; hero . moveRight ( 1 ) ; hero . m…" at bounding box center [601, 243] width 244 height 273
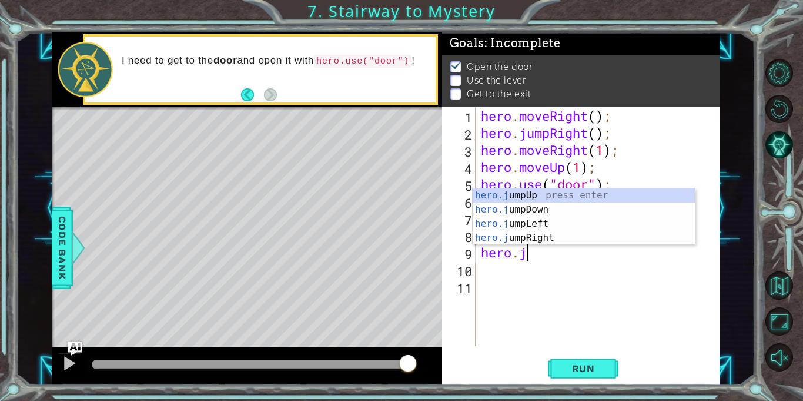
type textarea "her"
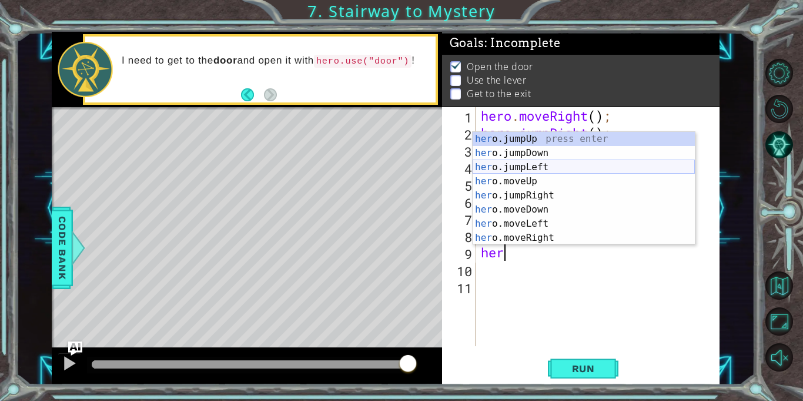
click at [549, 165] on div "her o.jumpUp press enter her o.jumpDown press enter her o.jumpLeft press enter …" at bounding box center [584, 202] width 222 height 141
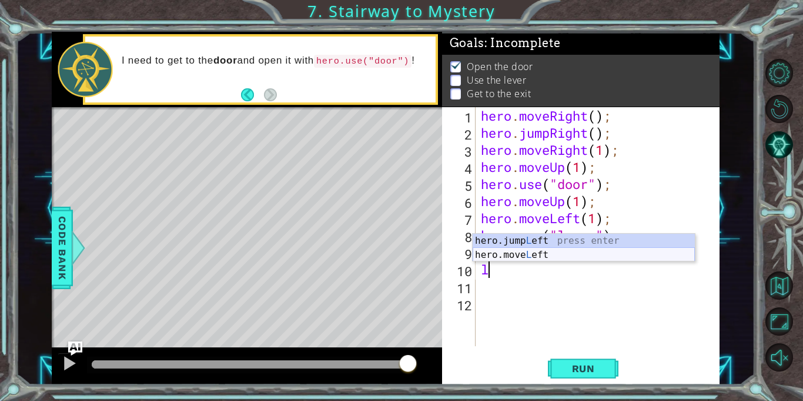
click at [542, 256] on div "hero.jump L eft press enter hero.move L eft press enter" at bounding box center [584, 261] width 222 height 56
type textarea "hero.moveLeft(1);"
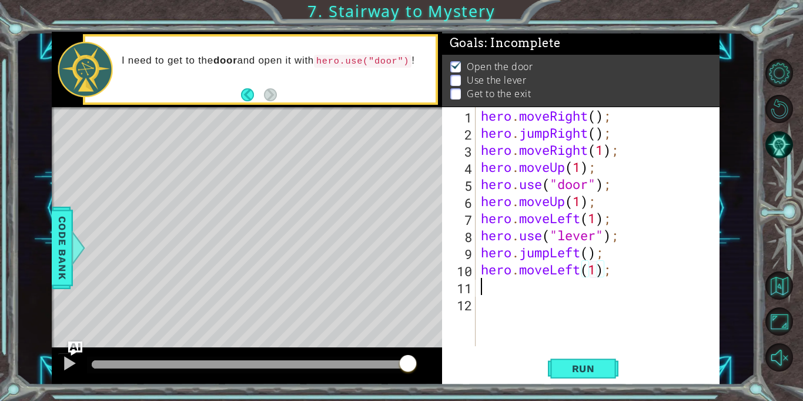
click at [498, 290] on div "hero . moveRight ( ) ; hero . jumpRight ( ) ; hero . moveRight ( 1 ) ; hero . m…" at bounding box center [601, 243] width 244 height 273
type textarea "u"
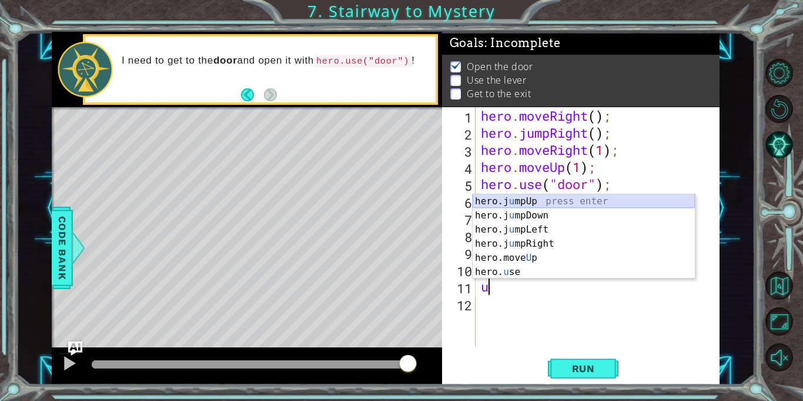
click at [541, 199] on div "hero.j u mpUp press enter hero.j u mpDown press enter hero.j u mpLeft press ent…" at bounding box center [584, 250] width 222 height 113
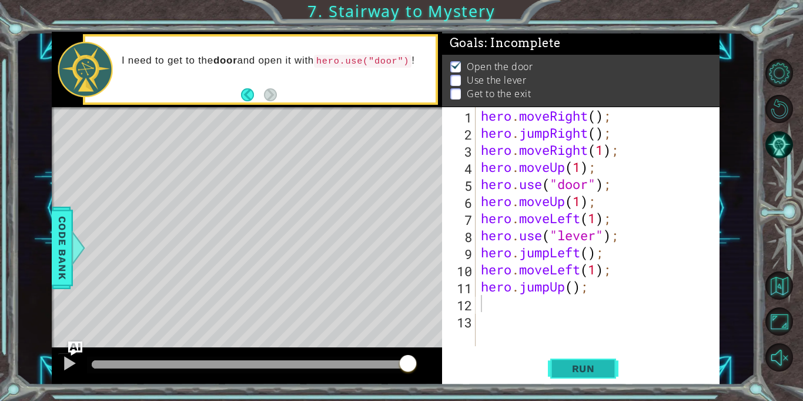
click at [575, 375] on button "Run" at bounding box center [583, 369] width 71 height 28
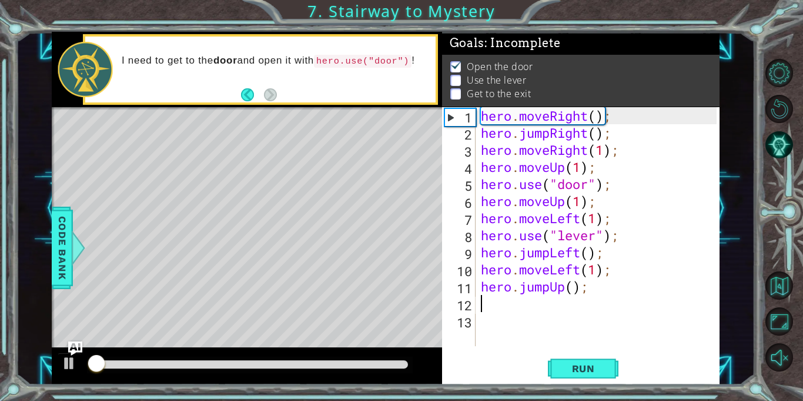
click at [341, 365] on div at bounding box center [250, 364] width 316 height 8
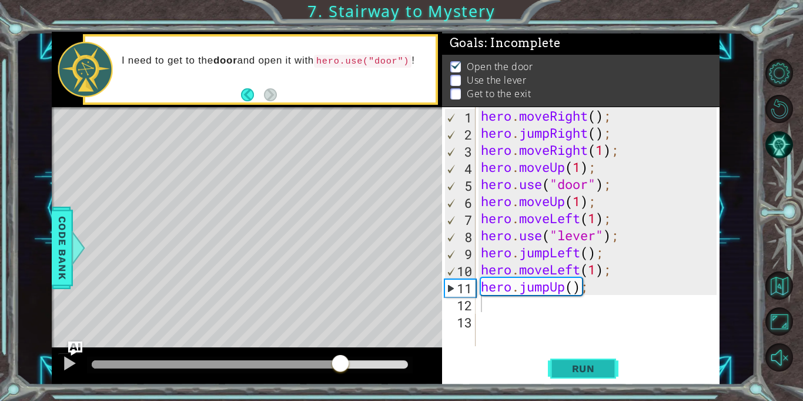
click at [598, 368] on span "Run" at bounding box center [584, 368] width 46 height 12
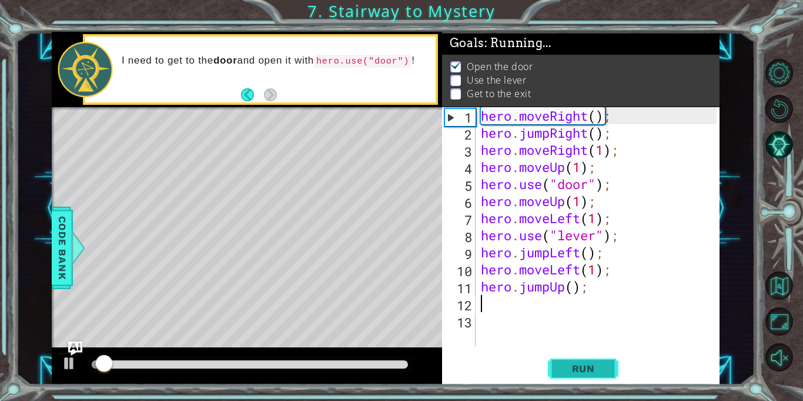
click at [596, 368] on span "Run" at bounding box center [584, 368] width 46 height 12
click at [595, 368] on span "Run" at bounding box center [584, 368] width 46 height 12
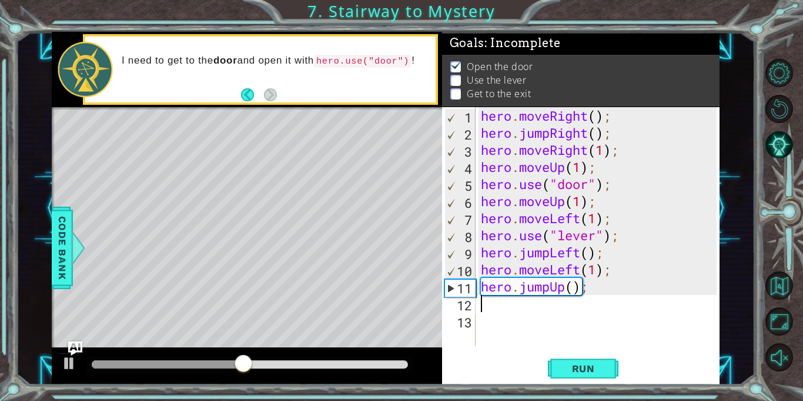
click at [555, 216] on div "hero . moveRight ( ) ; hero . jumpRight ( ) ; hero . moveRight ( 1 ) ; hero . m…" at bounding box center [601, 243] width 244 height 273
click at [605, 212] on div "hero . moveRight ( ) ; hero . jumpRight ( ) ; hero . moveRight ( 1 ) ; hero . m…" at bounding box center [601, 243] width 244 height 273
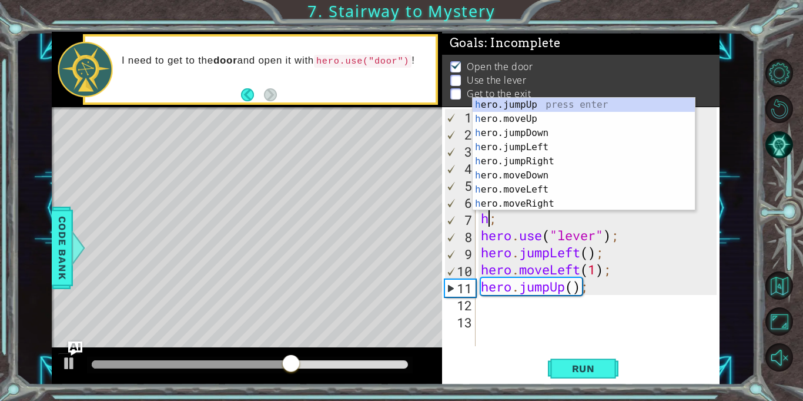
type textarea ";"
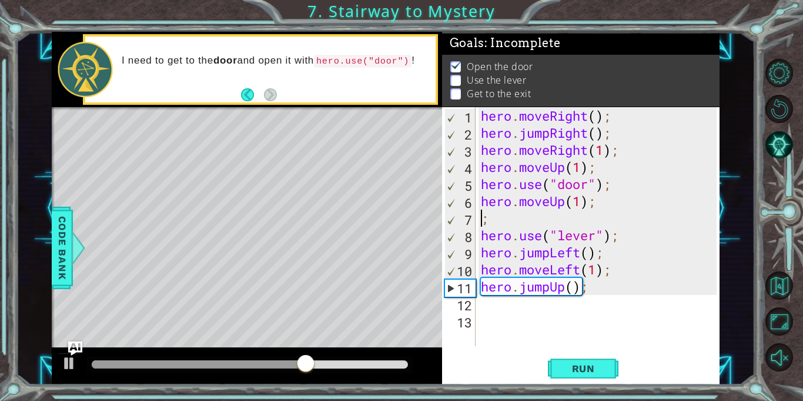
click at [512, 218] on div "hero . moveRight ( ) ; hero . jumpRight ( ) ; hero . moveRight ( 1 ) ; hero . m…" at bounding box center [601, 243] width 244 height 273
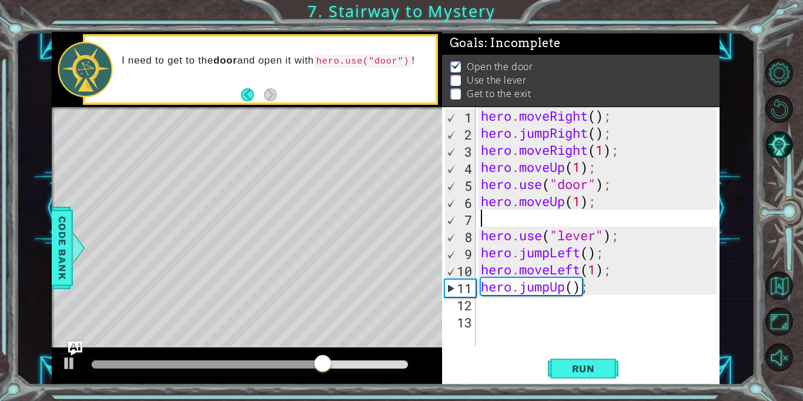
type textarea "u"
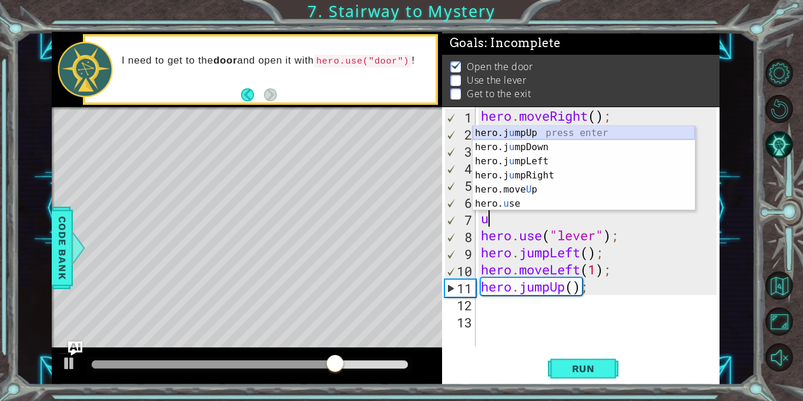
click at [569, 129] on div "hero.j u mpUp press enter hero.j u mpDown press enter hero.j u mpLeft press ent…" at bounding box center [584, 182] width 222 height 113
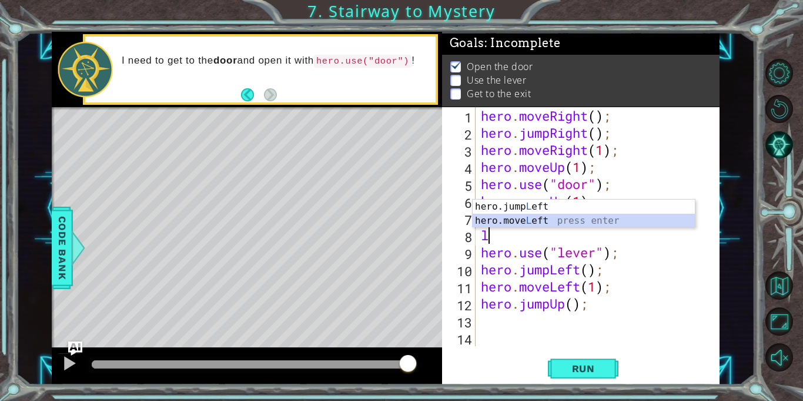
click at [548, 219] on div "hero.jump L eft press enter hero.move L eft press enter" at bounding box center [584, 227] width 222 height 56
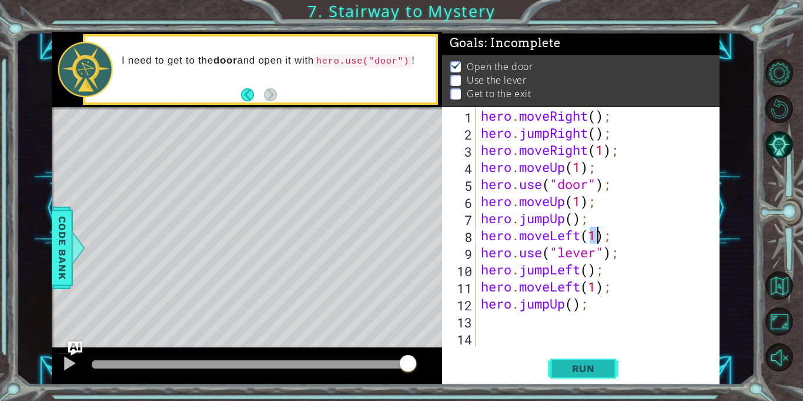
click at [571, 365] on span "Run" at bounding box center [584, 368] width 46 height 12
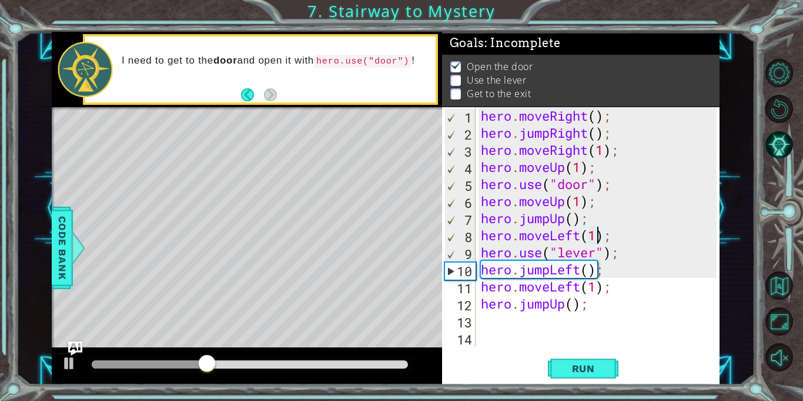
click at [587, 220] on div "hero . moveRight ( ) ; hero . jumpRight ( ) ; hero . moveRight ( 1 ) ; hero . m…" at bounding box center [601, 243] width 244 height 273
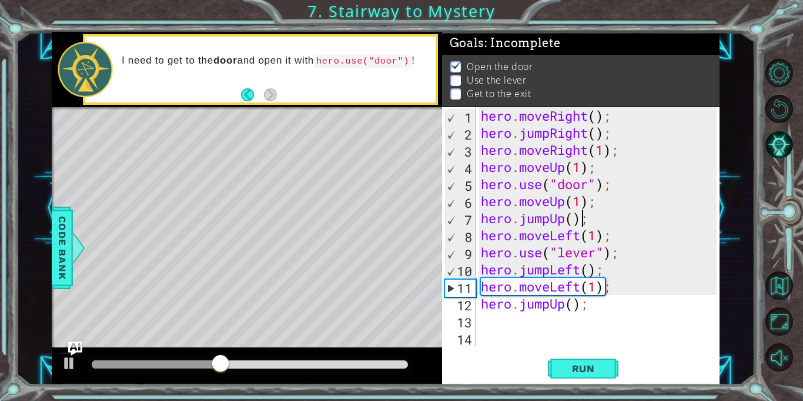
click at [583, 216] on div "hero . moveRight ( ) ; hero . jumpRight ( ) ; hero . moveRight ( 1 ) ; hero . m…" at bounding box center [601, 243] width 244 height 273
click at [595, 215] on div "hero . moveRight ( ) ; hero . jumpRight ( ) ; hero . moveRight ( 1 ) ; hero . m…" at bounding box center [601, 243] width 244 height 273
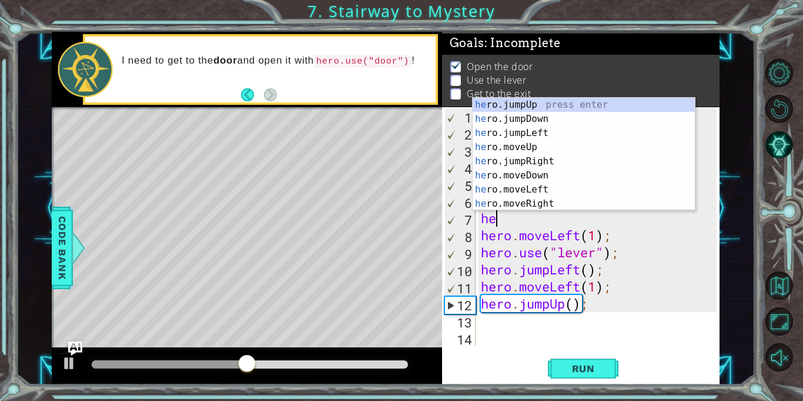
type textarea "h"
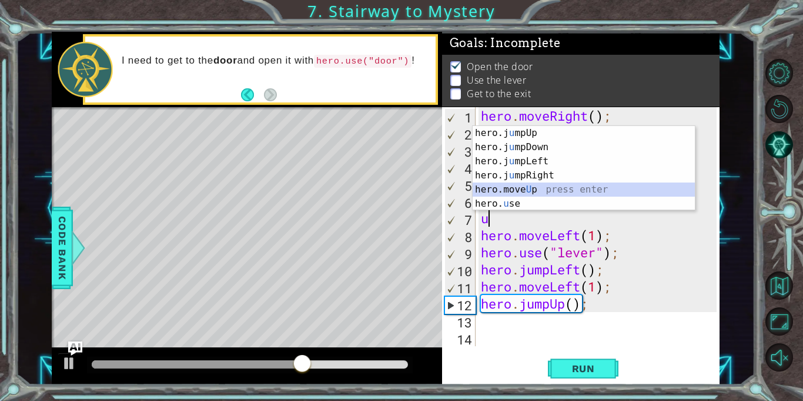
click at [588, 188] on div "hero.j u mpUp press enter hero.j u mpDown press enter hero.j u mpLeft press ent…" at bounding box center [584, 182] width 222 height 113
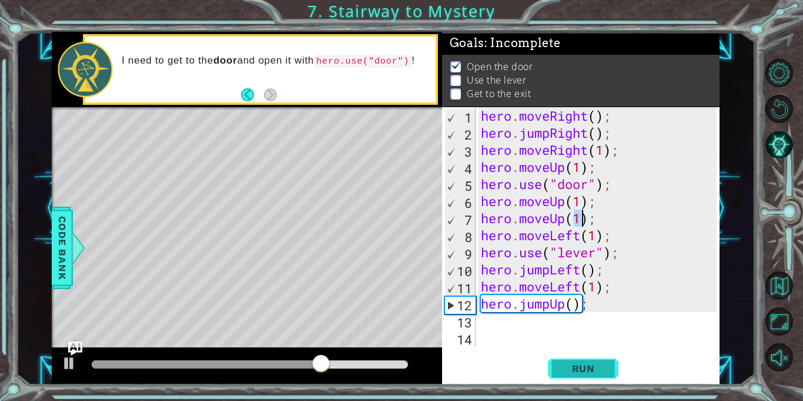
click at [582, 362] on span "Run" at bounding box center [584, 368] width 46 height 12
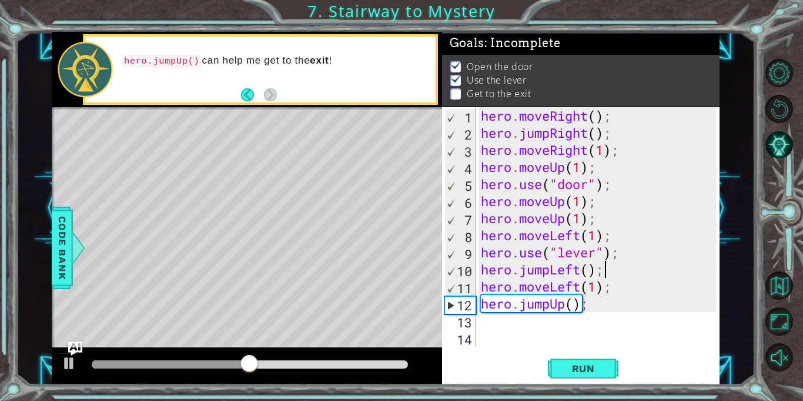
click at [618, 262] on div "hero . moveRight ( ) ; hero . jumpRight ( ) ; hero . moveRight ( 1 ) ; hero . m…" at bounding box center [601, 243] width 244 height 273
click at [615, 282] on div "hero . moveRight ( ) ; hero . jumpRight ( ) ; hero . moveRight ( 1 ) ; hero . m…" at bounding box center [601, 243] width 244 height 273
click at [622, 268] on div "hero . moveRight ( ) ; hero . jumpRight ( ) ; hero . moveRight ( 1 ) ; hero . m…" at bounding box center [601, 243] width 244 height 273
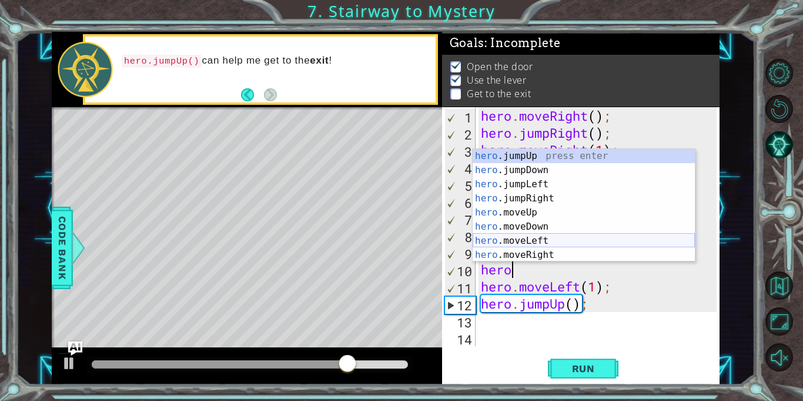
click at [563, 243] on div "hero .jumpUp press enter hero .jumpDown press enter hero .jumpLeft press enter …" at bounding box center [584, 219] width 222 height 141
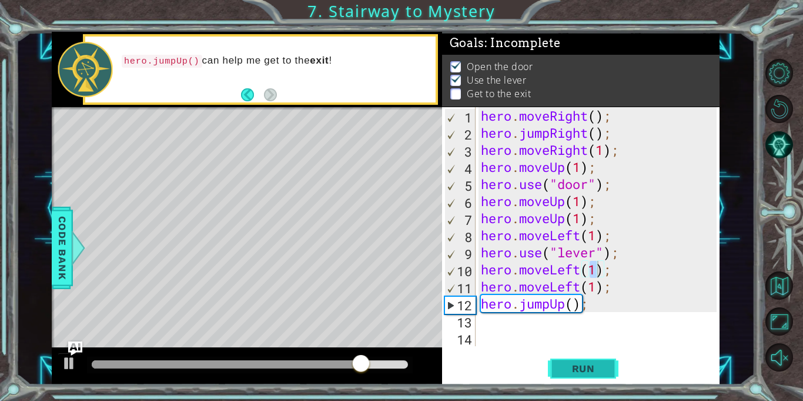
click at [578, 361] on button "Run" at bounding box center [583, 369] width 71 height 28
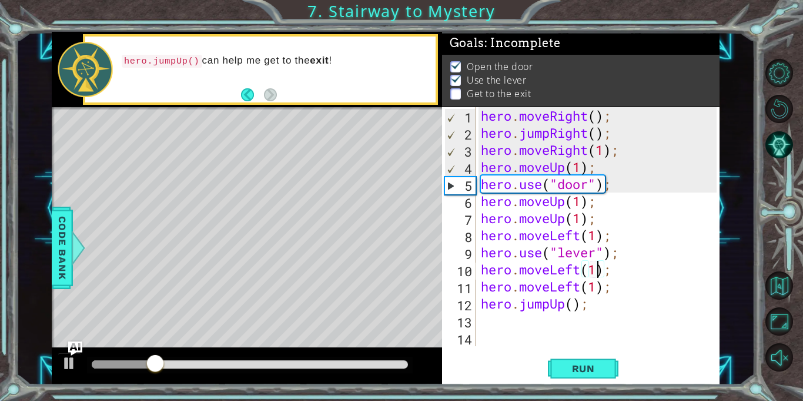
click at [588, 309] on div "hero . moveRight ( ) ; hero . jumpRight ( ) ; hero . moveRight ( 1 ) ; hero . m…" at bounding box center [601, 243] width 244 height 273
type textarea "hero.jumpUp();"
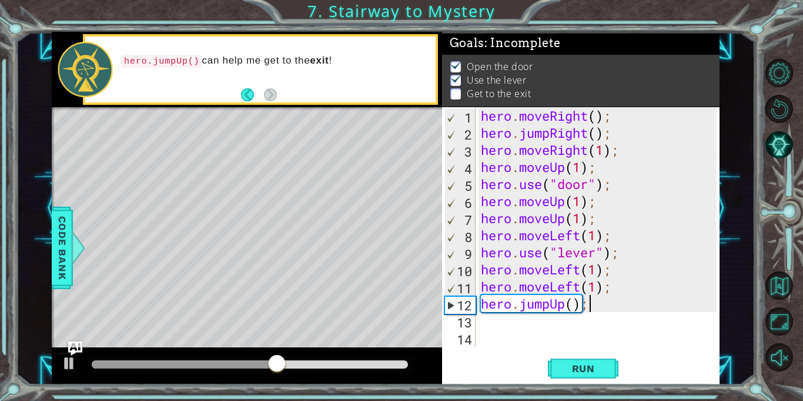
click at [502, 322] on div "hero . moveRight ( ) ; hero . jumpRight ( ) ; hero . moveRight ( 1 ) ; hero . m…" at bounding box center [601, 243] width 244 height 273
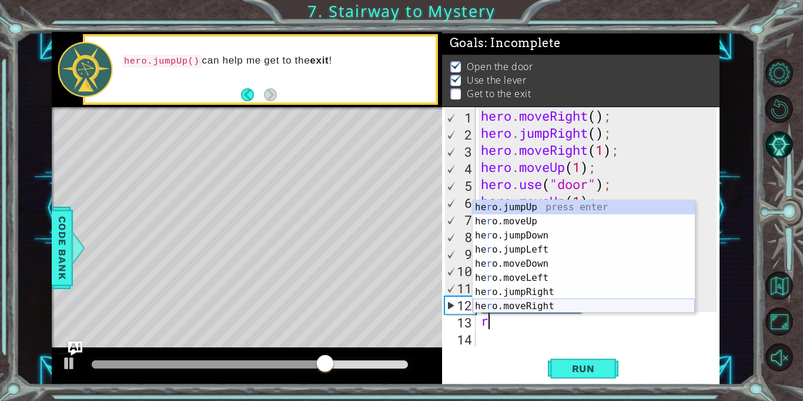
click at [538, 306] on div "he r o.jumpUp press enter he r o.moveUp press enter he r o.jumpDown press enter…" at bounding box center [584, 270] width 222 height 141
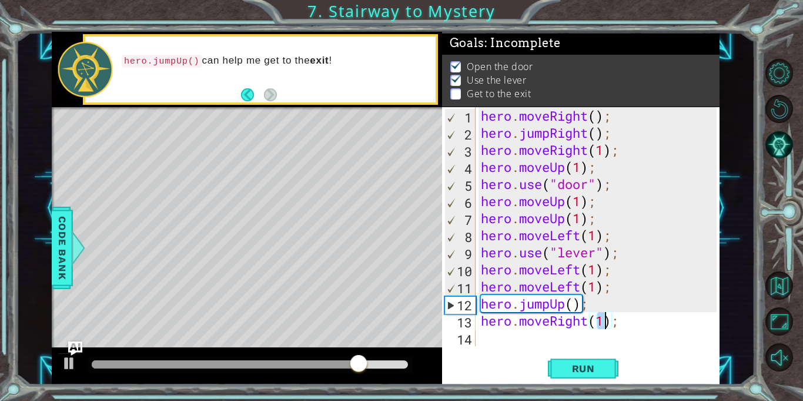
scroll to position [0, 5]
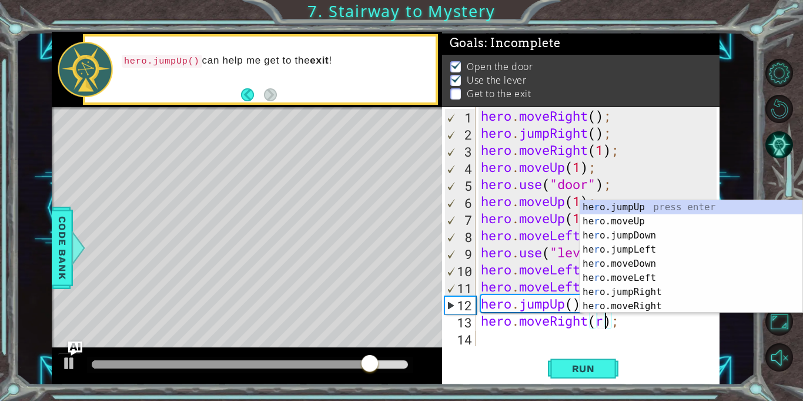
type textarea "hero.moveRight();"
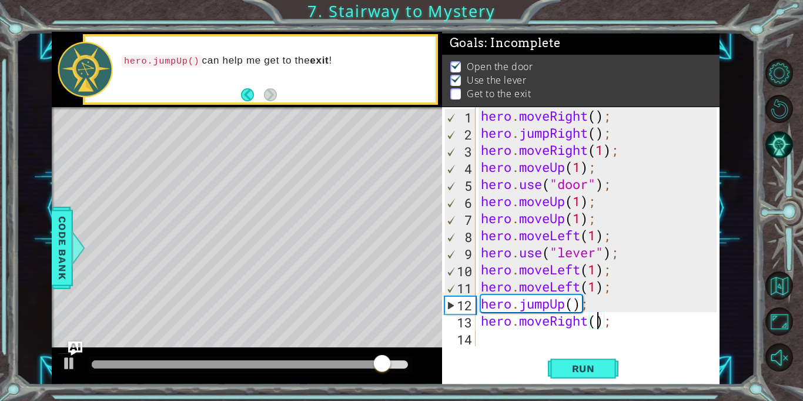
click at [491, 341] on div "hero . moveRight ( ) ; hero . jumpRight ( ) ; hero . moveRight ( 1 ) ; hero . m…" at bounding box center [601, 243] width 244 height 273
type textarea "r"
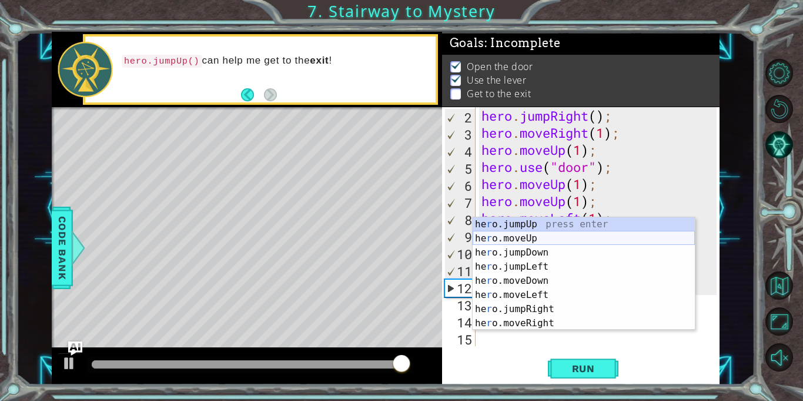
scroll to position [17, 0]
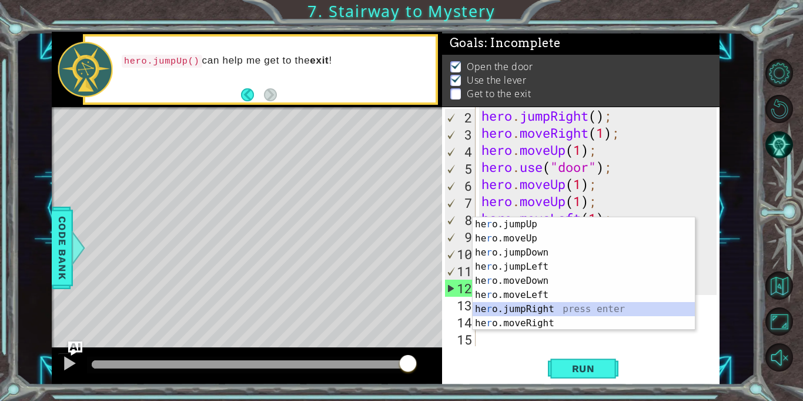
click at [557, 308] on div "he r o.jumpUp press enter he r o.moveUp press enter he r o.jumpDown press enter…" at bounding box center [584, 287] width 222 height 141
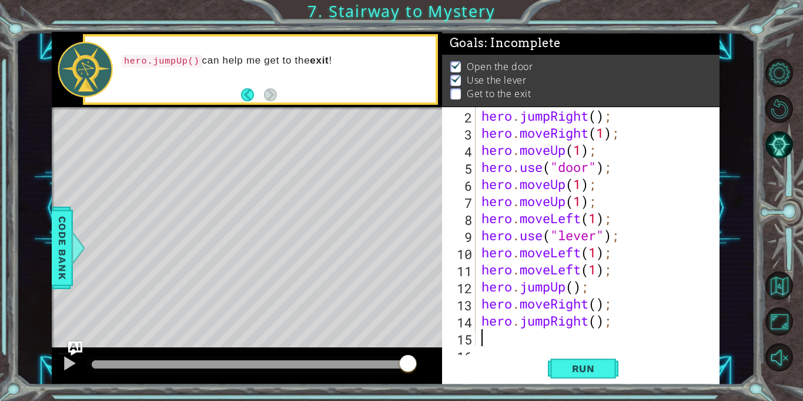
scroll to position [34, 0]
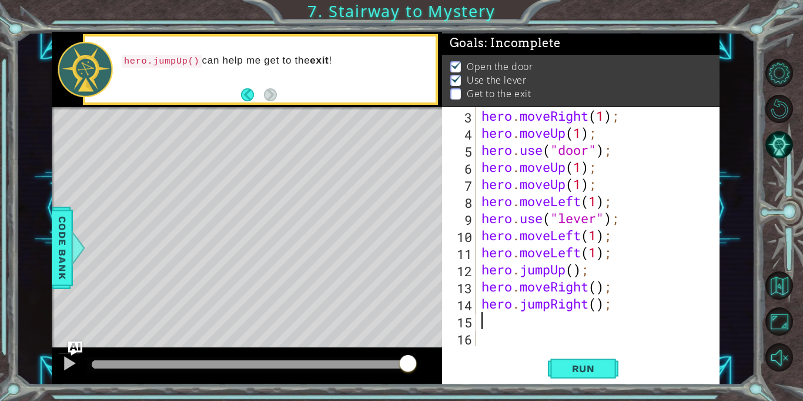
click at [625, 306] on div "hero . moveRight ( 1 ) ; hero . moveUp ( 1 ) ; hero . use ( "door" ) ; hero . m…" at bounding box center [600, 243] width 243 height 273
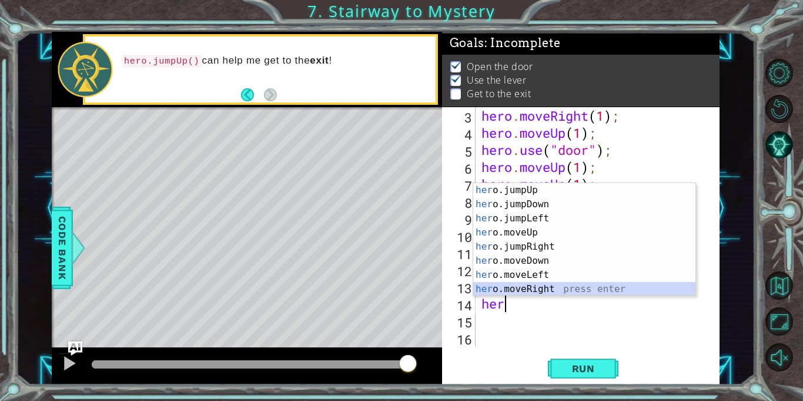
click at [561, 288] on div "her o.jumpUp press enter her o.jumpDown press enter her o.jumpLeft press enter …" at bounding box center [584, 253] width 222 height 141
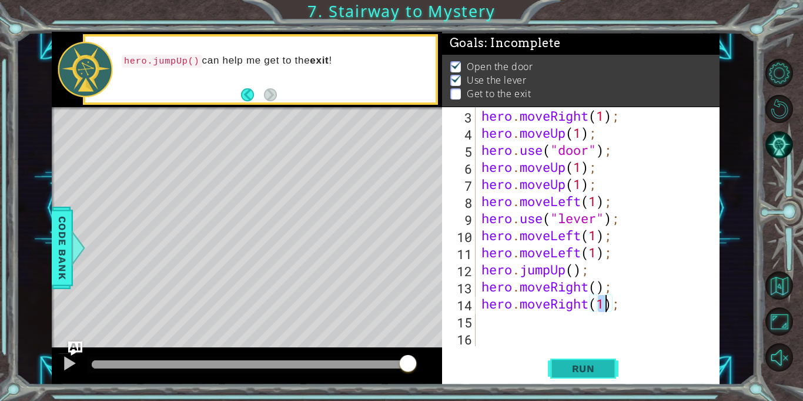
type textarea "hero.moveRight(1);"
click at [586, 369] on span "Run" at bounding box center [584, 368] width 46 height 12
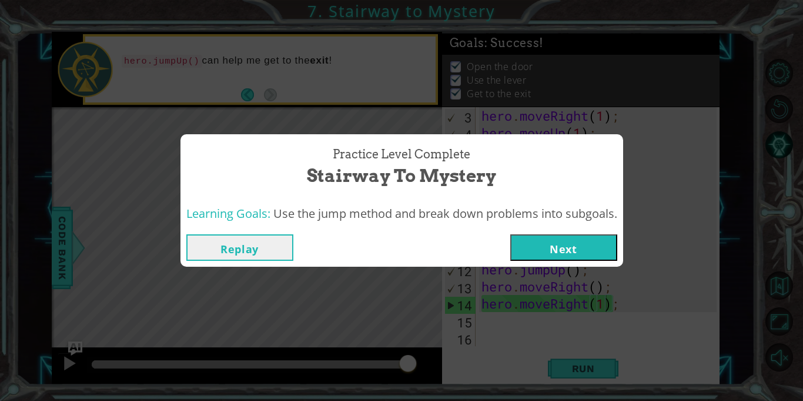
click at [598, 246] on button "Next" at bounding box center [564, 247] width 107 height 26
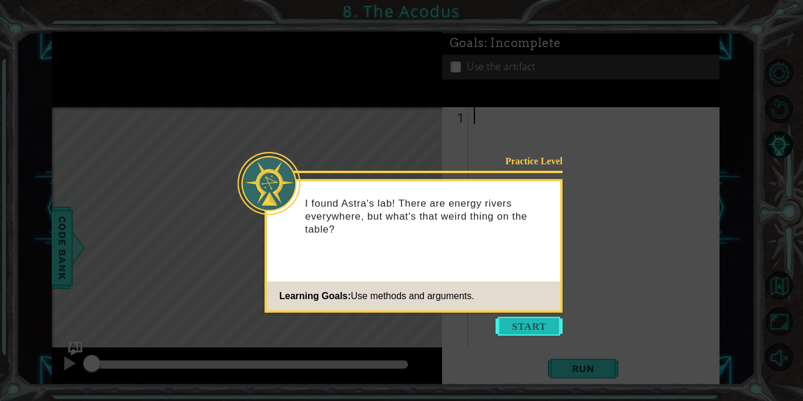
click at [533, 320] on button "Start" at bounding box center [529, 325] width 67 height 19
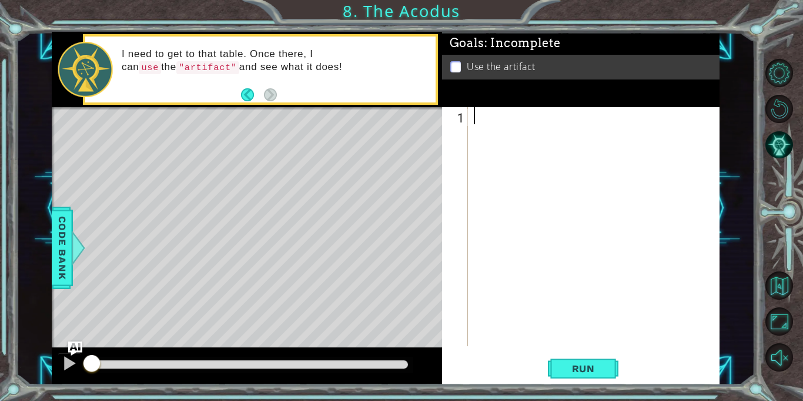
drag, startPoint x: 533, startPoint y: 320, endPoint x: 525, endPoint y: 319, distance: 8.3
click at [525, 319] on div at bounding box center [597, 243] width 251 height 273
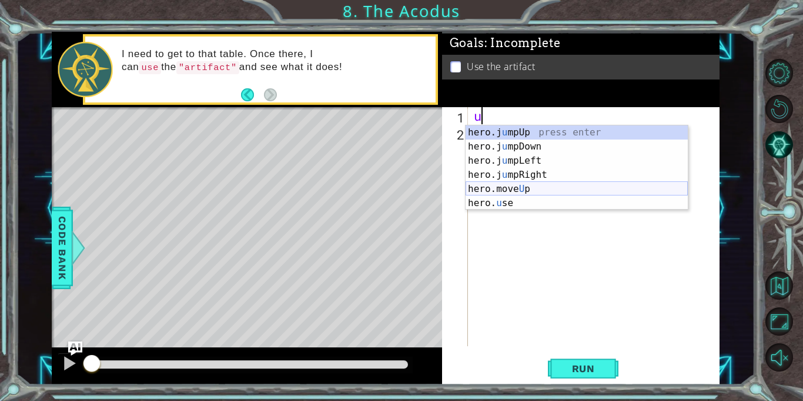
click at [536, 185] on div "hero.j u mpUp press enter hero.j u mpDown press enter hero.j u mpLeft press ent…" at bounding box center [577, 181] width 222 height 113
type textarea "hero.moveUp(1);"
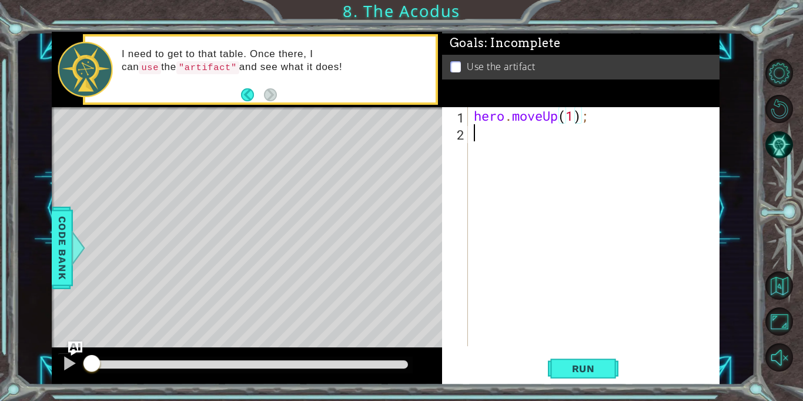
click at [513, 144] on div "hero . moveUp ( 1 ) ;" at bounding box center [597, 243] width 251 height 273
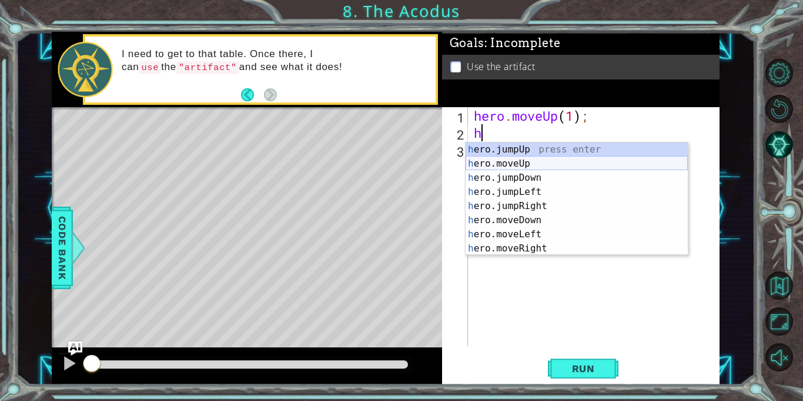
click at [505, 162] on div "h ero.jumpUp press enter h ero.moveUp press enter h ero.jumpDown press enter h …" at bounding box center [577, 212] width 222 height 141
type textarea "hero.moveUp(1);"
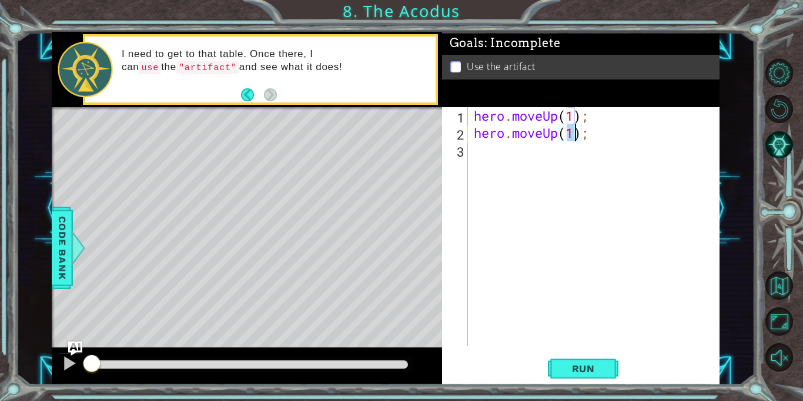
click at [505, 169] on div "hero . moveUp ( 1 ) ; hero . moveUp ( 1 ) ;" at bounding box center [597, 243] width 251 height 273
type textarea "r"
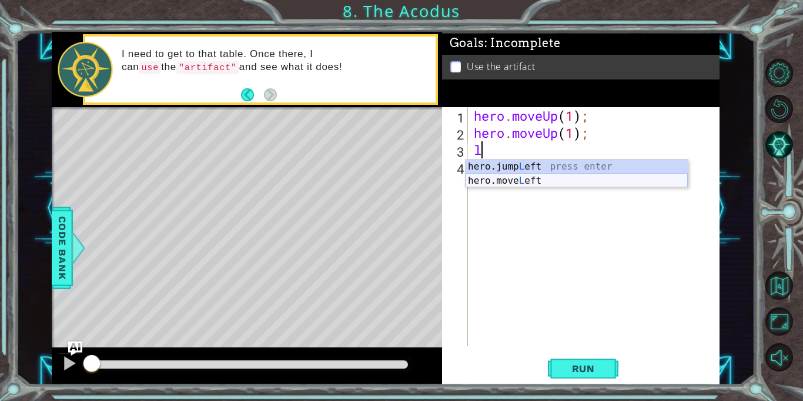
click at [526, 185] on div "hero.jump L eft press enter hero.move L eft press enter" at bounding box center [577, 187] width 222 height 56
type textarea "hero.moveLeft(1);"
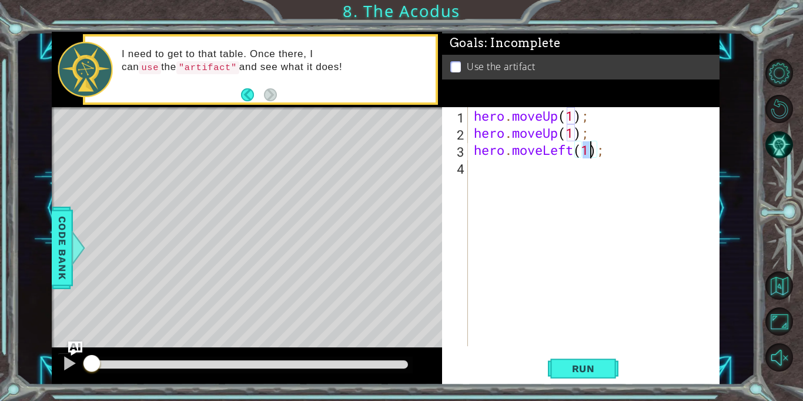
click at [514, 178] on div "hero . moveUp ( 1 ) ; hero . moveUp ( 1 ) ; hero . moveLeft ( 1 ) ;" at bounding box center [597, 243] width 251 height 273
type textarea "d"
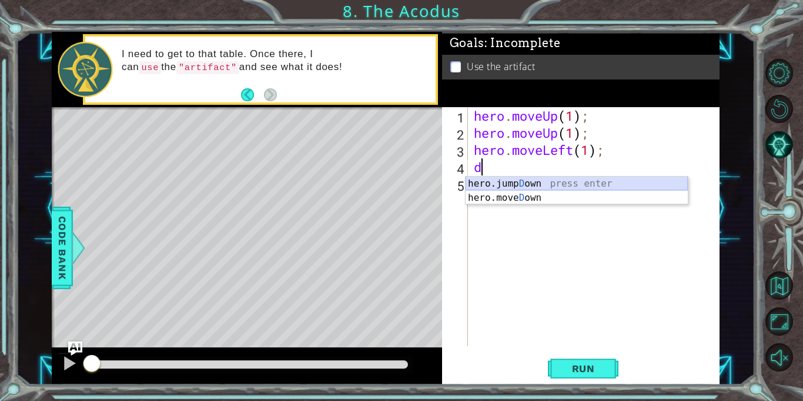
click at [522, 184] on div "hero.jump D own press enter hero.[PERSON_NAME] own press enter" at bounding box center [577, 204] width 222 height 56
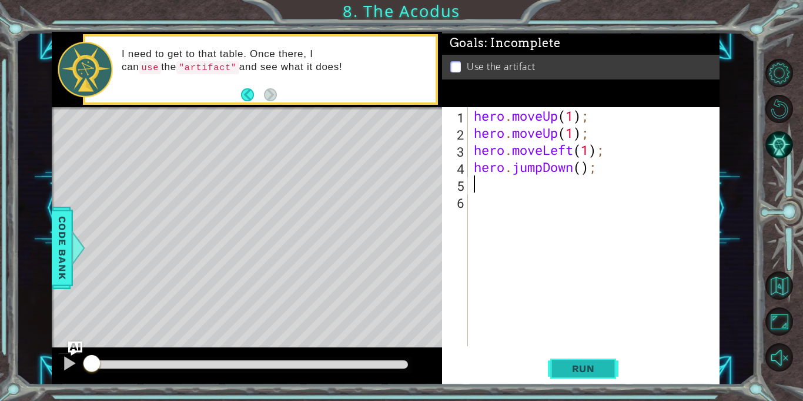
click at [562, 365] on span "Run" at bounding box center [584, 368] width 46 height 12
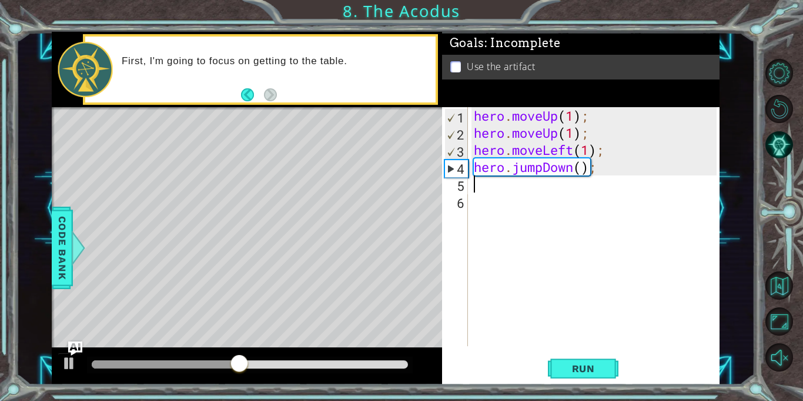
type textarea "l"
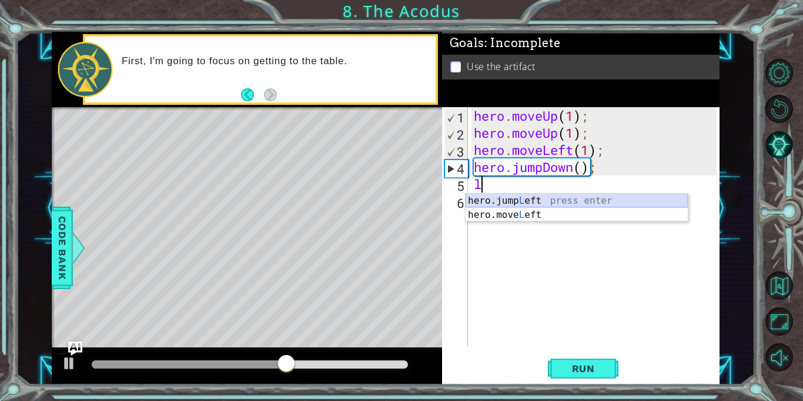
click at [568, 199] on div "hero.jump L eft press enter hero.move L eft press enter" at bounding box center [577, 222] width 222 height 56
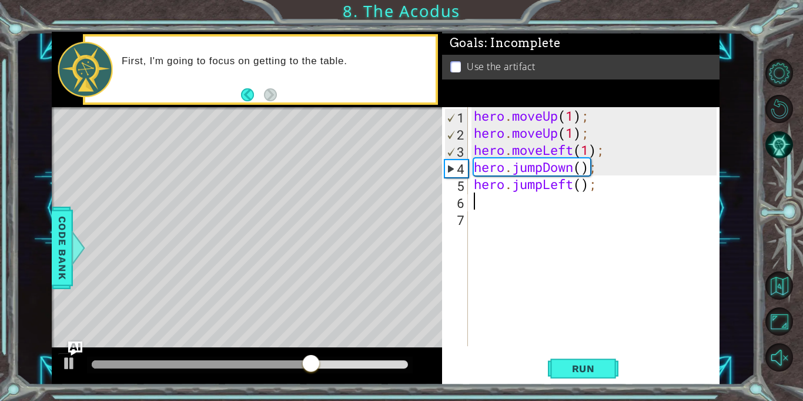
type textarea "u"
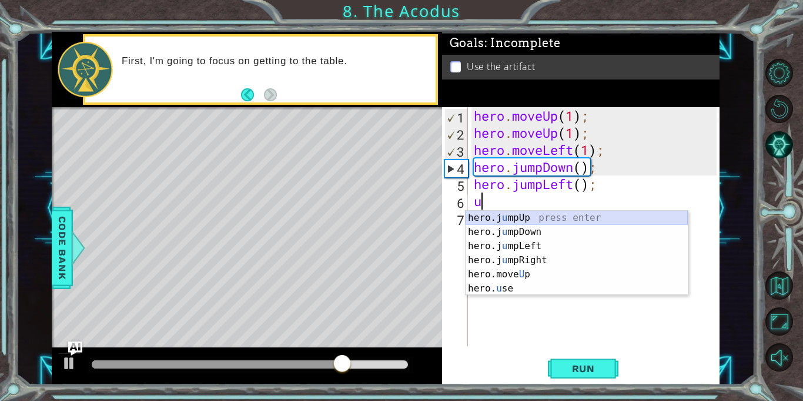
click at [553, 217] on div "hero.j u mpUp press enter hero.j u mpDown press enter hero.j u mpLeft press ent…" at bounding box center [577, 267] width 222 height 113
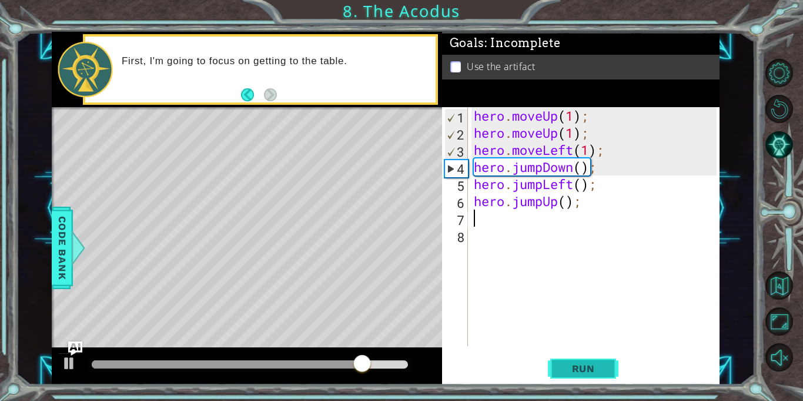
click at [577, 369] on span "Run" at bounding box center [584, 368] width 46 height 12
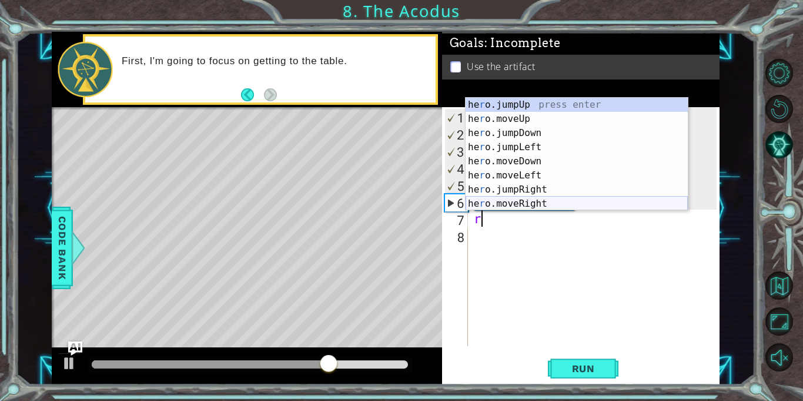
click at [562, 202] on div "he r o.jumpUp press enter he r o.moveUp press enter he r o.jumpDown press enter…" at bounding box center [577, 168] width 222 height 141
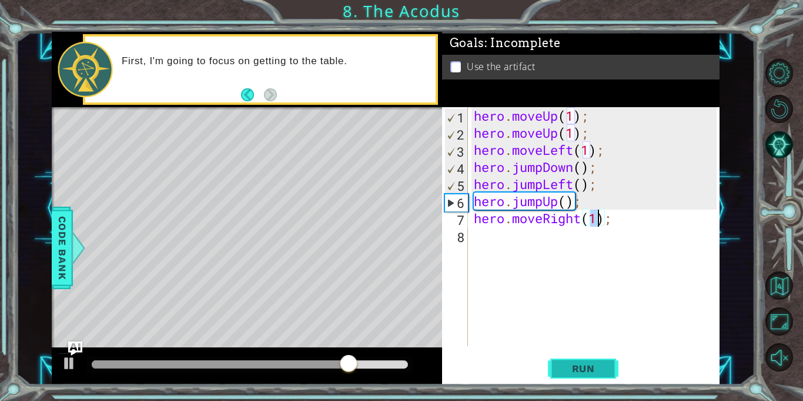
type textarea "hero.moveRight(1);"
click at [564, 366] on span "Run" at bounding box center [584, 368] width 46 height 12
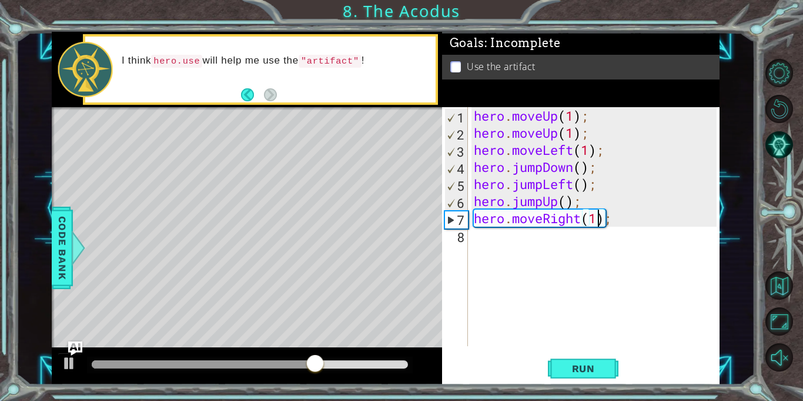
click at [479, 255] on div "hero . moveUp ( 1 ) ; hero . moveUp ( 1 ) ; hero . moveLeft ( 1 ) ; hero . jump…" at bounding box center [597, 243] width 251 height 273
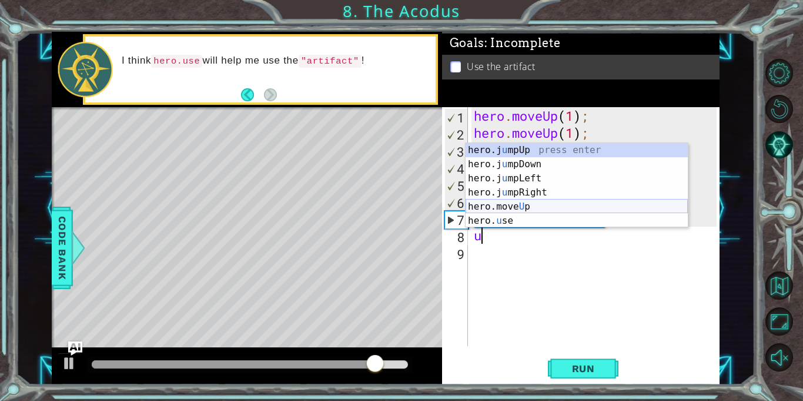
click at [542, 205] on div "hero.j u mpUp press enter hero.j u mpDown press enter hero.j u mpLeft press ent…" at bounding box center [577, 199] width 222 height 113
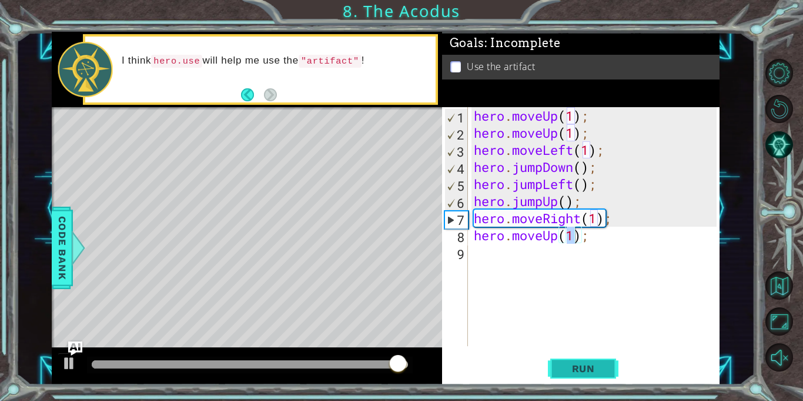
click at [578, 381] on button "Run" at bounding box center [583, 369] width 71 height 28
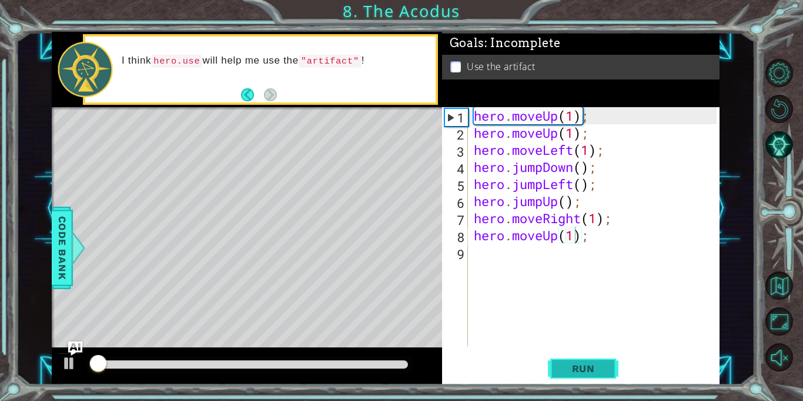
click at [575, 374] on button "Run" at bounding box center [583, 369] width 71 height 28
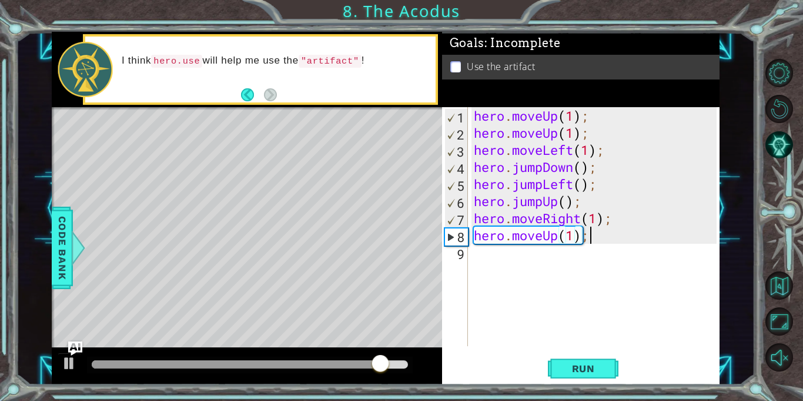
click at [621, 236] on div "hero . moveUp ( 1 ) ; hero . moveUp ( 1 ) ; hero . moveLeft ( 1 ) ; hero . jump…" at bounding box center [597, 243] width 251 height 273
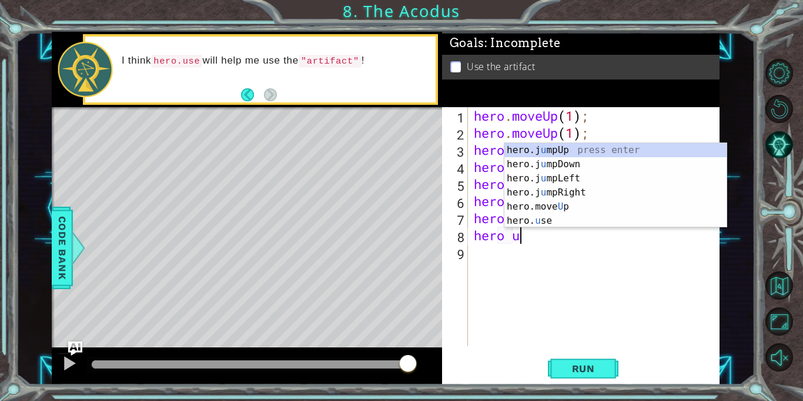
scroll to position [0, 1]
click at [556, 220] on div "hero.j u mpUp press enter hero.j u mpDown press enter hero.j u mpLeft press ent…" at bounding box center [616, 199] width 222 height 113
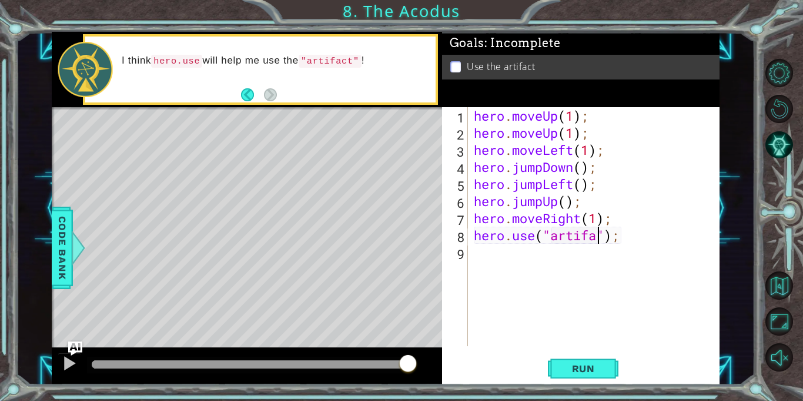
scroll to position [0, 6]
type textarea "hero.use("artifact");"
click at [592, 375] on button "Run" at bounding box center [583, 369] width 71 height 28
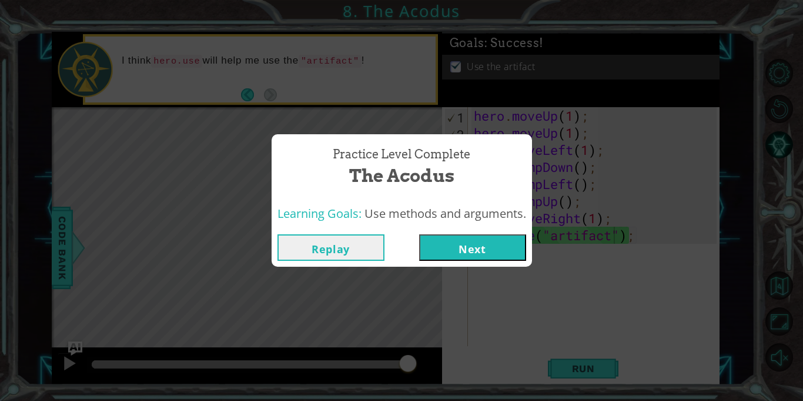
click at [495, 241] on button "Next" at bounding box center [472, 247] width 107 height 26
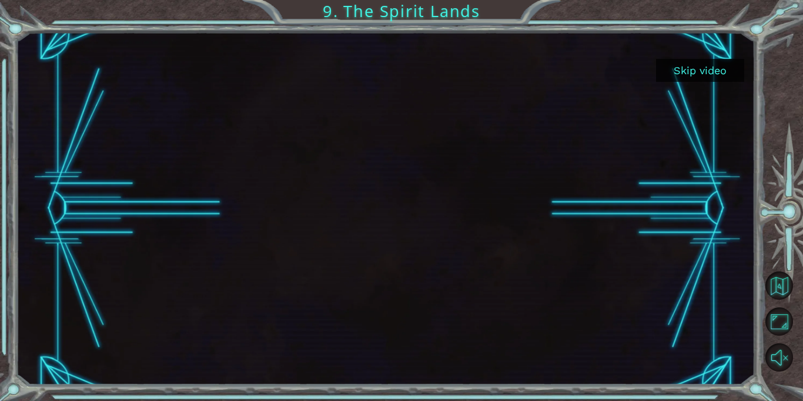
click at [719, 65] on button "Skip video" at bounding box center [700, 70] width 88 height 23
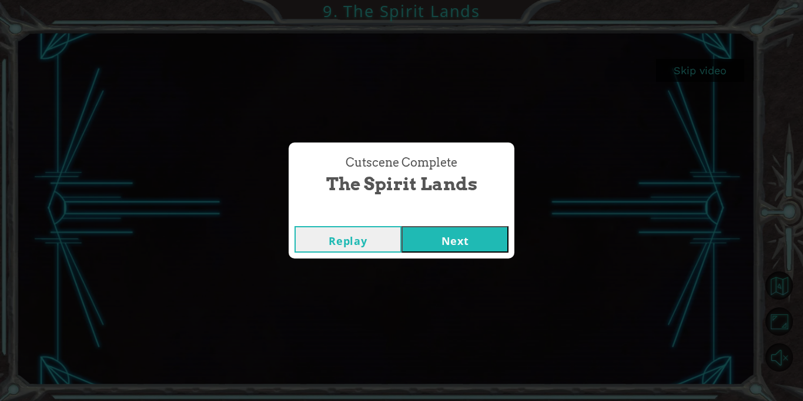
click at [471, 248] on button "Next" at bounding box center [455, 239] width 107 height 26
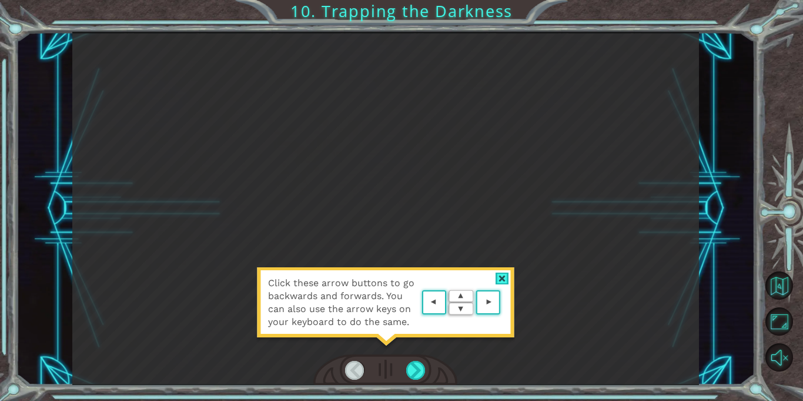
click at [502, 271] on div "Click these arrow buttons to go backwards and forwards. You can also use the ar…" at bounding box center [385, 308] width 259 height 82
click at [421, 366] on div at bounding box center [415, 370] width 19 height 19
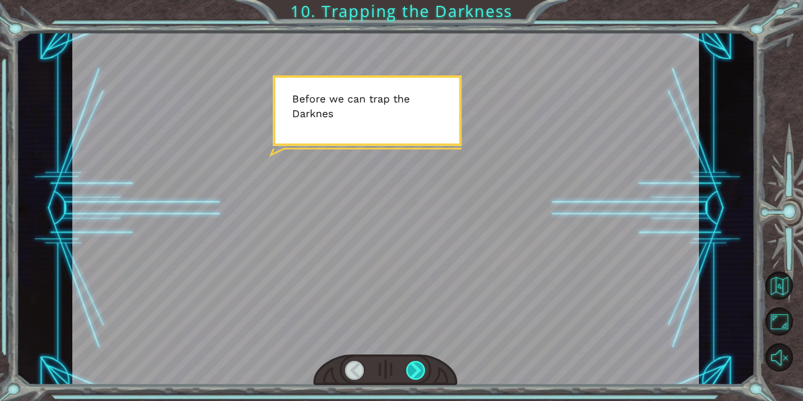
click at [420, 366] on div at bounding box center [415, 370] width 19 height 19
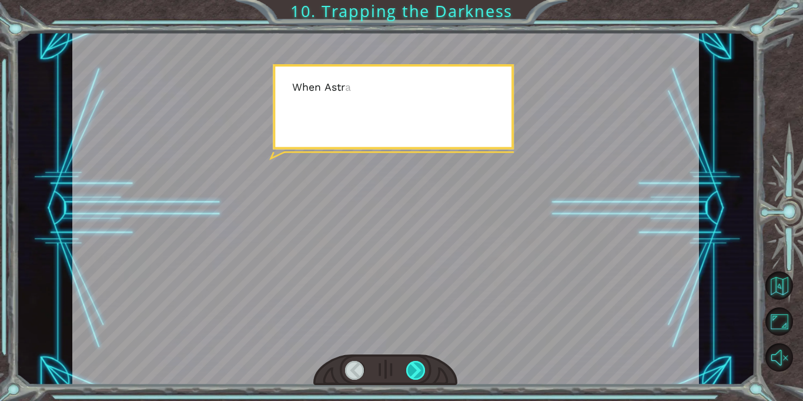
click at [420, 366] on div at bounding box center [415, 370] width 19 height 19
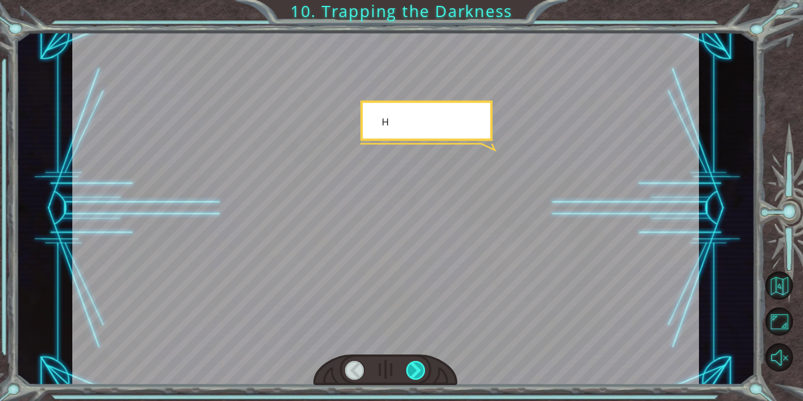
click at [420, 366] on div at bounding box center [415, 370] width 19 height 19
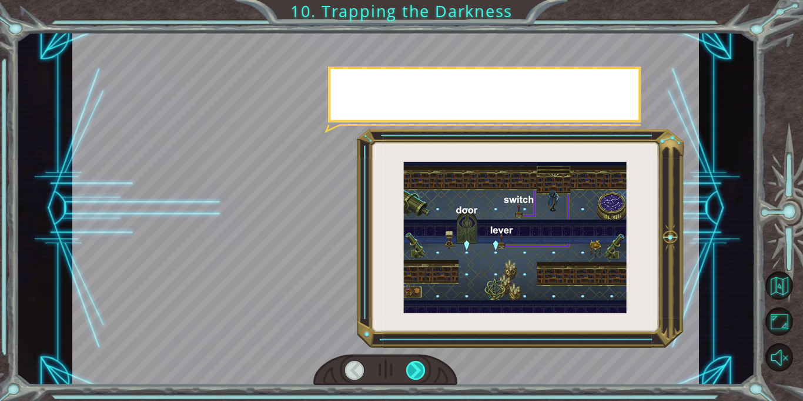
click at [420, 366] on div at bounding box center [415, 370] width 19 height 19
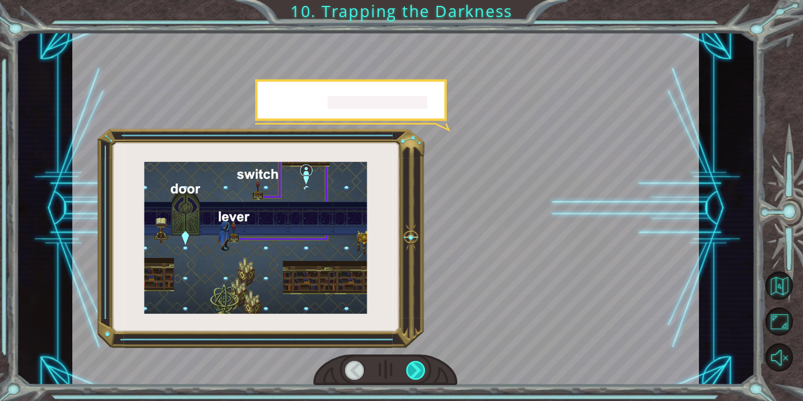
click at [420, 366] on div at bounding box center [415, 370] width 19 height 19
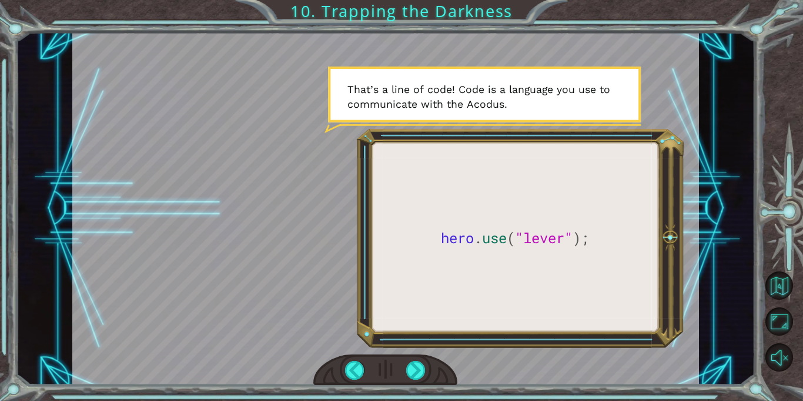
click at [502, 262] on div at bounding box center [385, 208] width 627 height 352
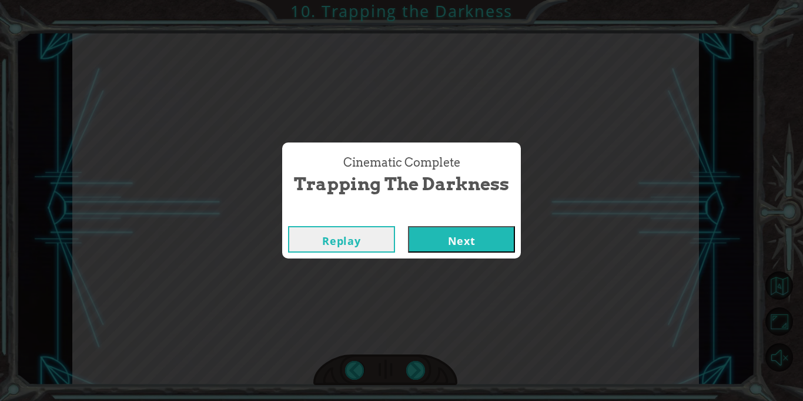
click at [478, 233] on button "Next" at bounding box center [461, 239] width 107 height 26
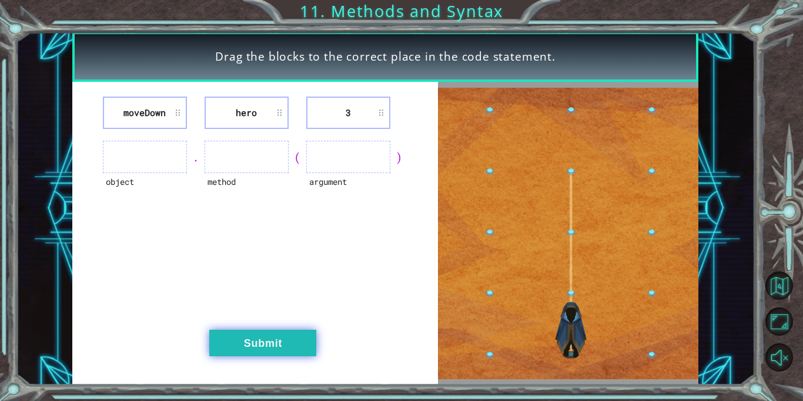
click at [249, 349] on button "Submit" at bounding box center [262, 342] width 107 height 26
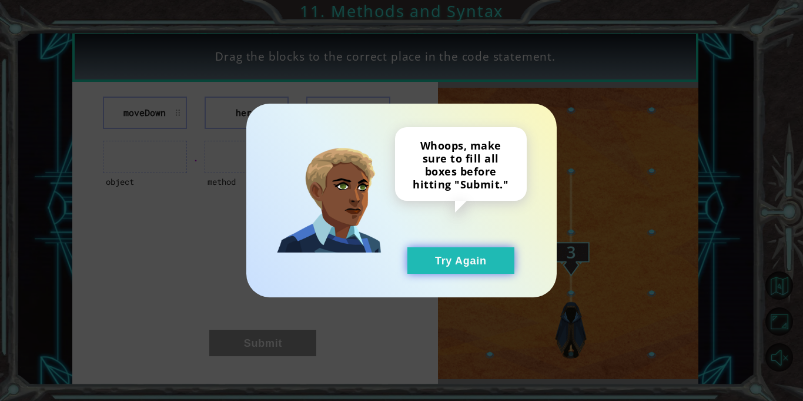
click at [461, 251] on button "Try Again" at bounding box center [461, 260] width 107 height 26
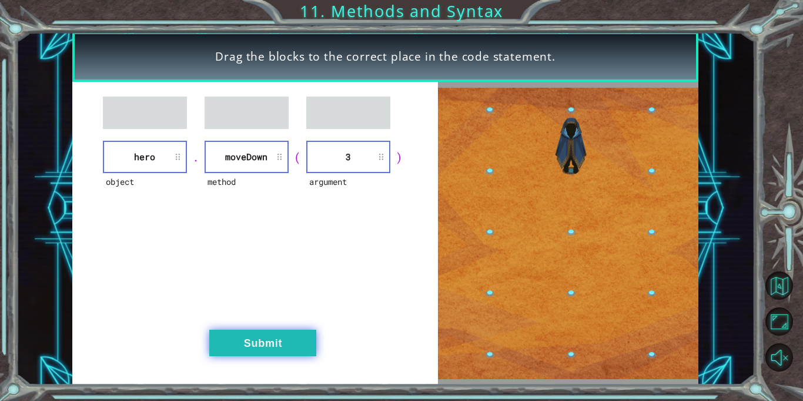
click at [300, 339] on button "Submit" at bounding box center [262, 342] width 107 height 26
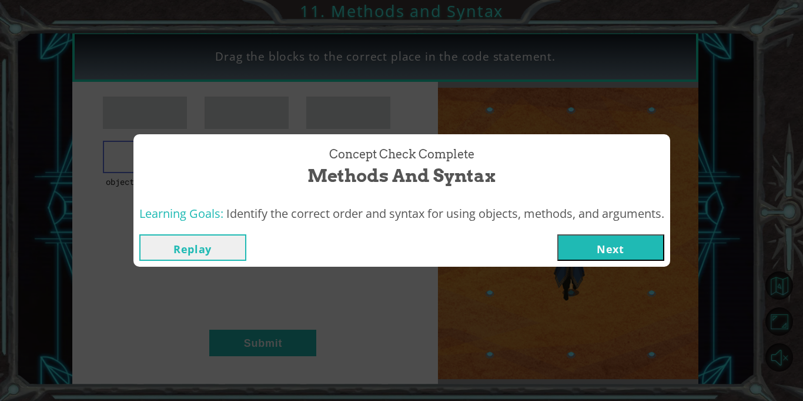
click at [659, 238] on button "Next" at bounding box center [611, 247] width 107 height 26
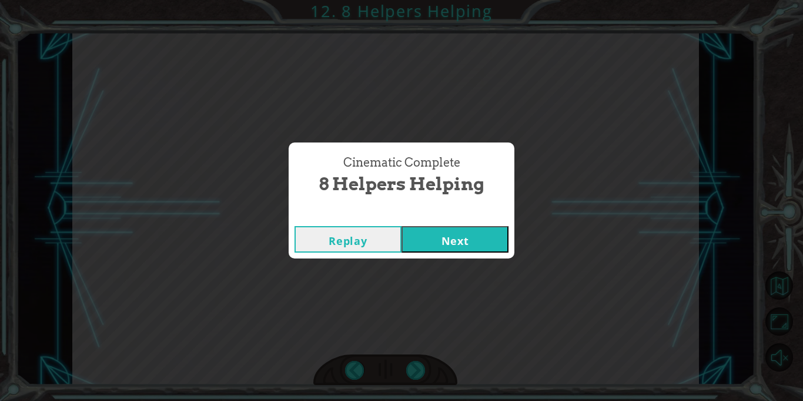
click at [468, 232] on button "Next" at bounding box center [455, 239] width 107 height 26
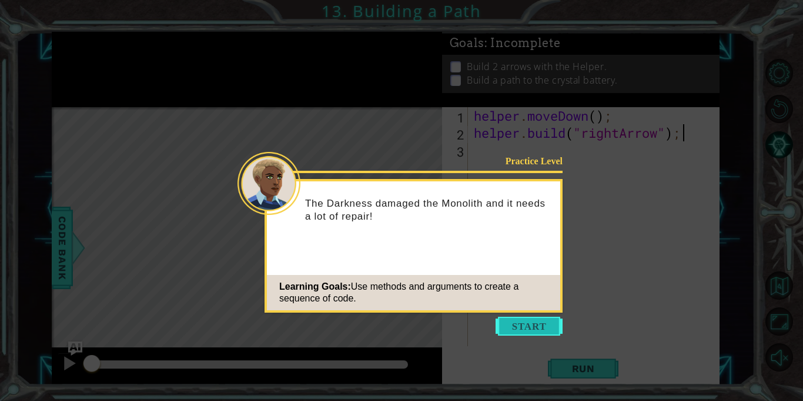
click at [555, 326] on button "Start" at bounding box center [529, 325] width 67 height 19
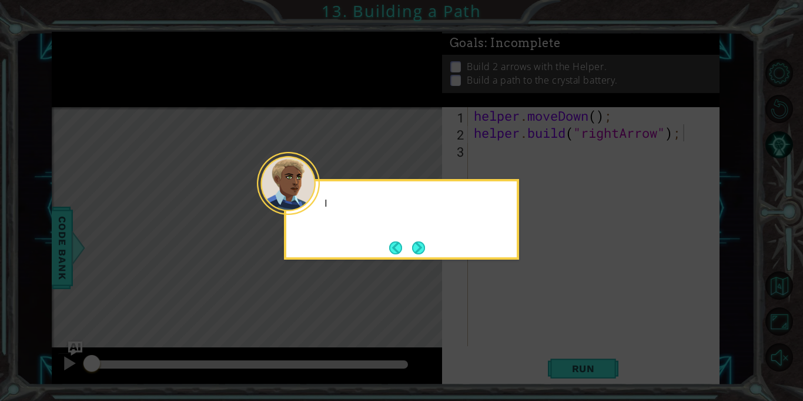
click at [552, 327] on icon at bounding box center [401, 200] width 803 height 401
click at [423, 249] on button "Next" at bounding box center [419, 247] width 15 height 15
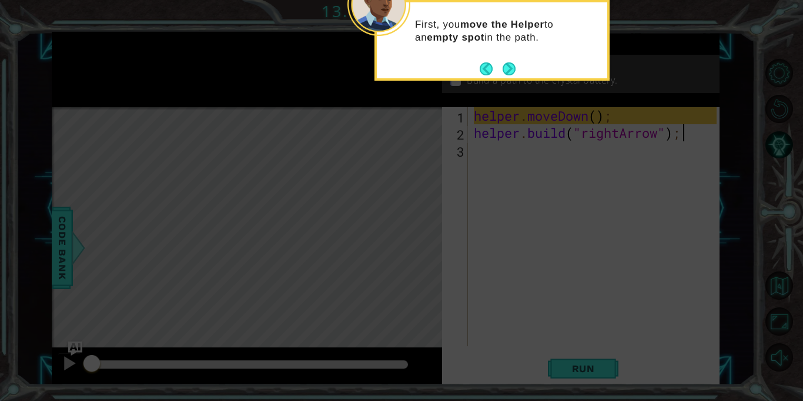
click at [515, 58] on div "First, you move the Helper to an empty spot in the path." at bounding box center [492, 36] width 231 height 59
click at [511, 65] on button "Next" at bounding box center [509, 68] width 18 height 18
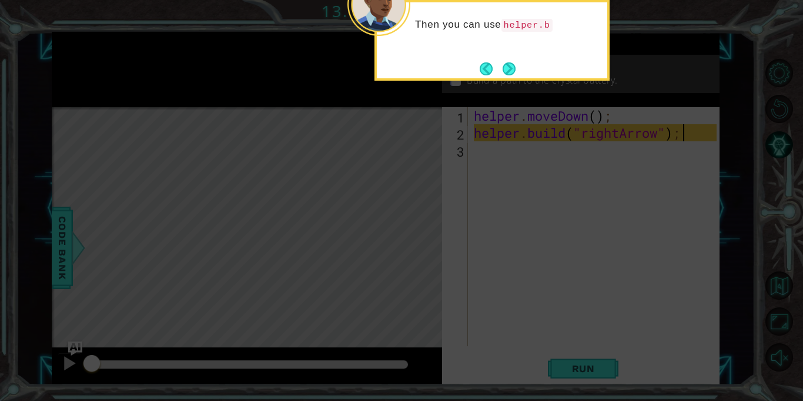
click at [511, 65] on button "Next" at bounding box center [509, 68] width 19 height 19
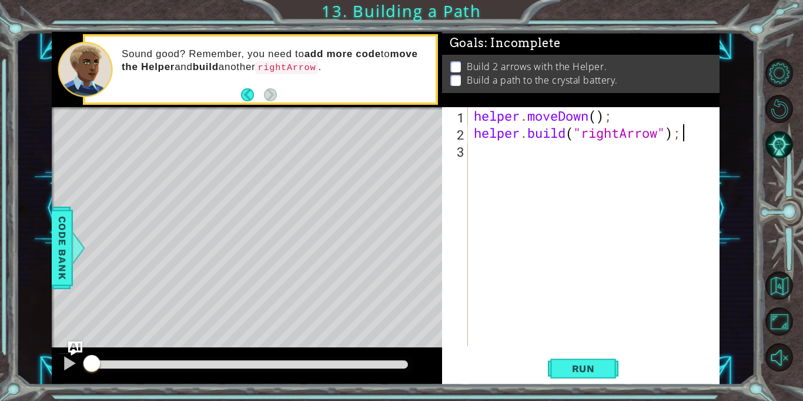
click at [481, 172] on div "helper . moveDown ( ) ; helper . build ( "rightArrow" ) ;" at bounding box center [597, 243] width 251 height 273
click at [569, 363] on span "Run" at bounding box center [584, 368] width 46 height 12
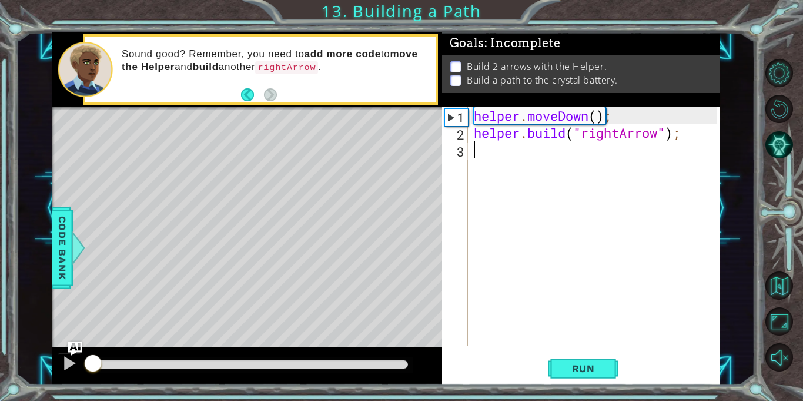
drag, startPoint x: 410, startPoint y: 372, endPoint x: 37, endPoint y: 331, distance: 375.2
click at [37, 331] on div "1 ההההההההההההההההההההההההההההההההההההההההההההההההההההההההההההההההההההההההההההה…" at bounding box center [385, 208] width 739 height 352
click at [575, 364] on span "Run" at bounding box center [584, 368] width 46 height 12
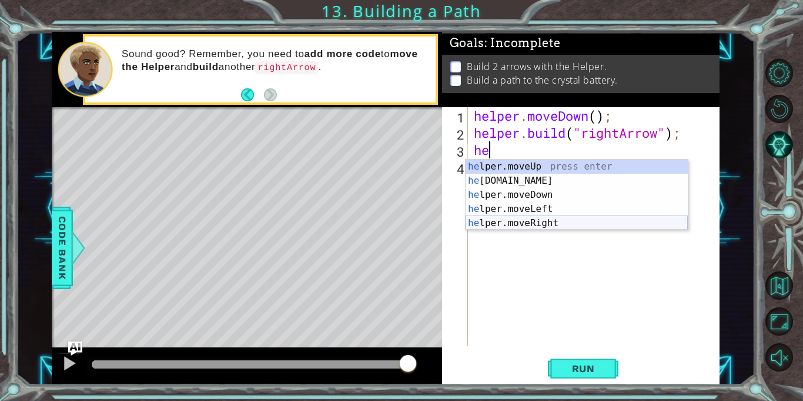
click at [561, 224] on div "he lper.moveUp press enter he [DOMAIN_NAME] press enter he lper.moveDown press …" at bounding box center [577, 208] width 222 height 99
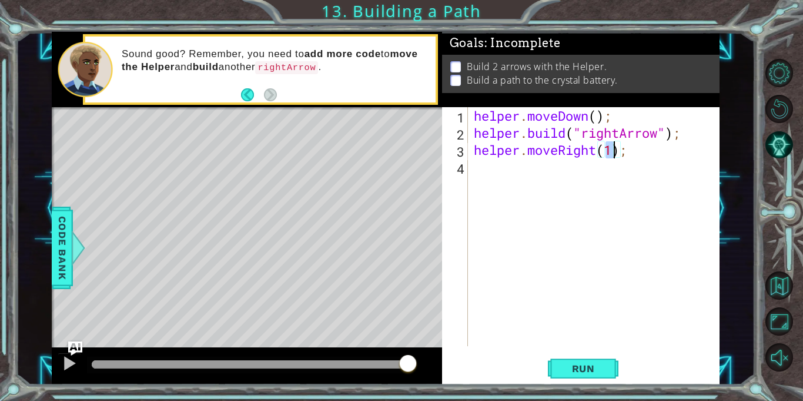
type textarea "helper.moveRight(3);"
click at [566, 164] on div "helper . moveDown ( ) ; helper . build ( "rightArrow" ) ; helper . moveRight ( …" at bounding box center [597, 243] width 251 height 273
click at [571, 360] on button "Run" at bounding box center [583, 369] width 71 height 28
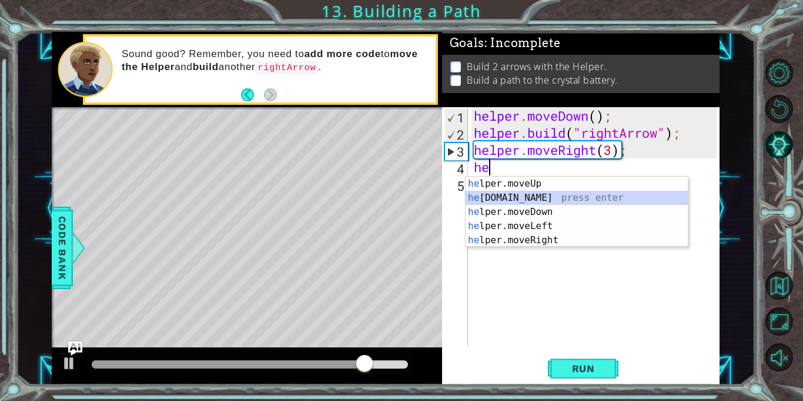
click at [536, 196] on div "he lper.moveUp press enter he [DOMAIN_NAME] press enter he lper.moveDown press …" at bounding box center [577, 225] width 222 height 99
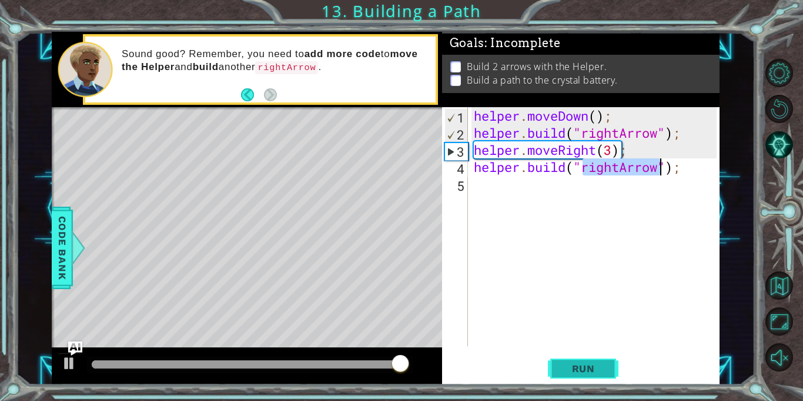
type textarea "[DOMAIN_NAME]("rightArrow");"
click at [601, 366] on span "Run" at bounding box center [584, 368] width 46 height 12
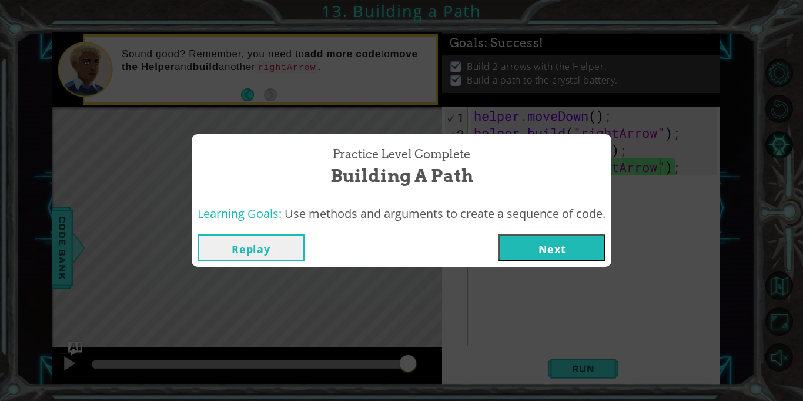
click at [576, 244] on button "Next" at bounding box center [552, 247] width 107 height 26
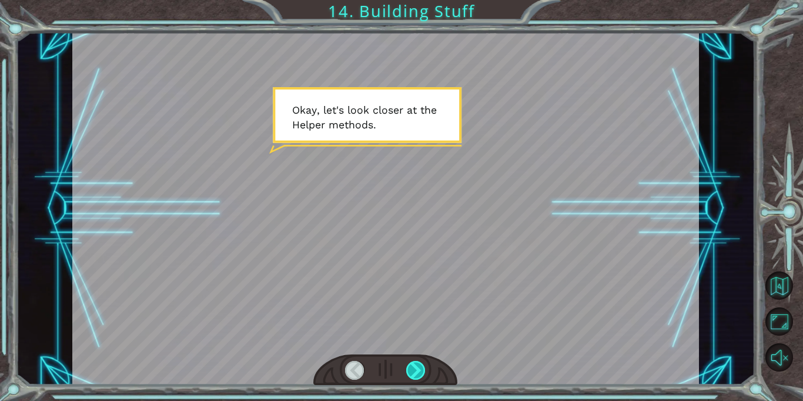
click at [416, 361] on div at bounding box center [415, 370] width 19 height 19
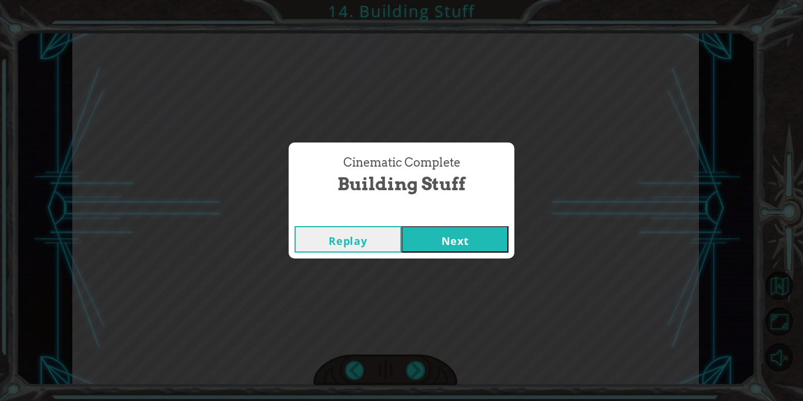
click at [432, 246] on button "Next" at bounding box center [455, 239] width 107 height 26
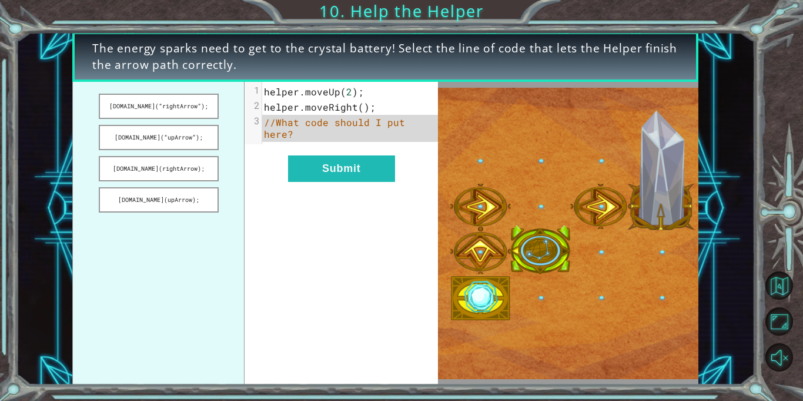
click at [414, 266] on div "xxxxxxxxxx 3 1 helper . moveUp ( 2 ); 2 helper . moveRight (); 3 //What code sh…" at bounding box center [342, 233] width 194 height 303
click at [366, 167] on button "Submit" at bounding box center [341, 168] width 107 height 26
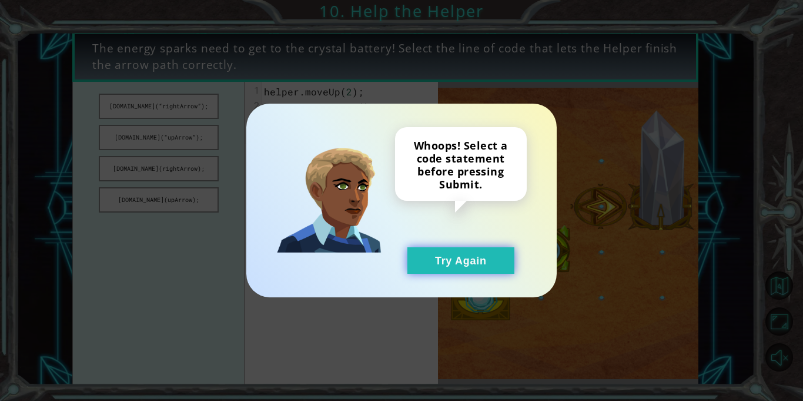
click at [475, 248] on button "Try Again" at bounding box center [461, 260] width 107 height 26
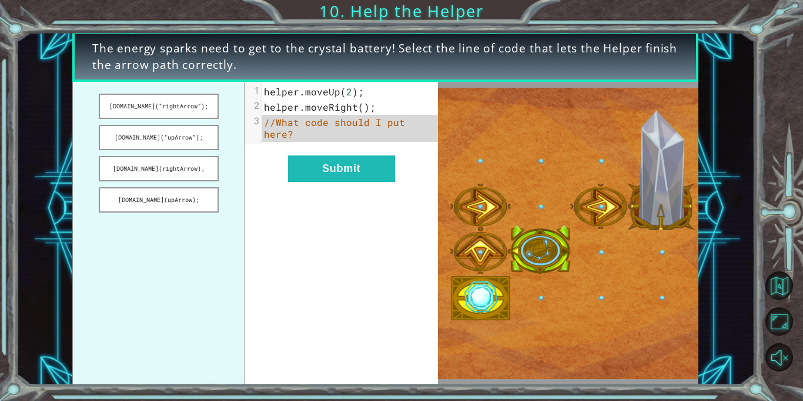
click at [411, 120] on span "//What code should I put here?" at bounding box center [337, 128] width 147 height 24
click at [411, 118] on span "//What code should I put here?" at bounding box center [337, 128] width 147 height 24
drag, startPoint x: 174, startPoint y: 110, endPoint x: 316, endPoint y: 140, distance: 144.9
click at [316, 140] on div "[DOMAIN_NAME](“rightArrow”); [DOMAIN_NAME](“upArrow”); [DOMAIN_NAME](rightArrow…" at bounding box center [255, 233] width 366 height 303
click at [202, 105] on button "[DOMAIN_NAME](“rightArrow”);" at bounding box center [159, 106] width 120 height 25
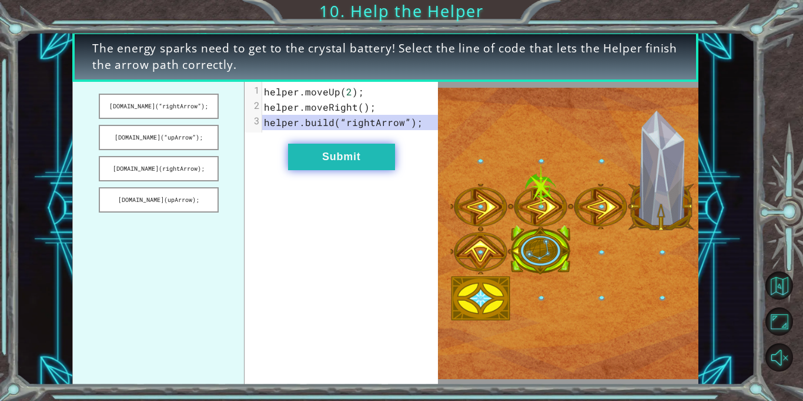
click at [363, 152] on button "Submit" at bounding box center [341, 157] width 107 height 26
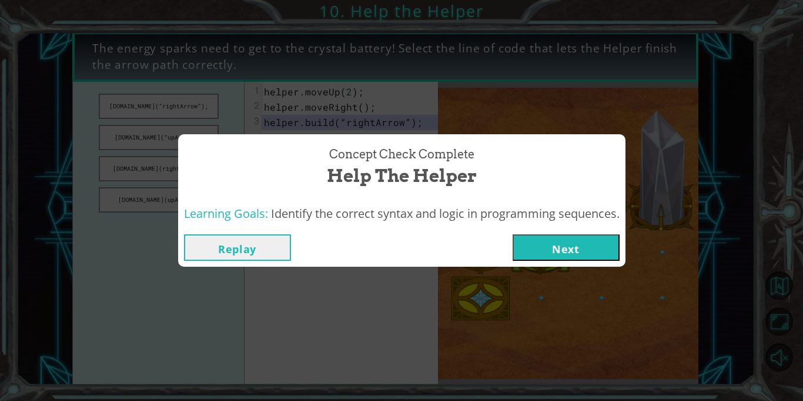
click at [615, 246] on button "Next" at bounding box center [566, 247] width 107 height 26
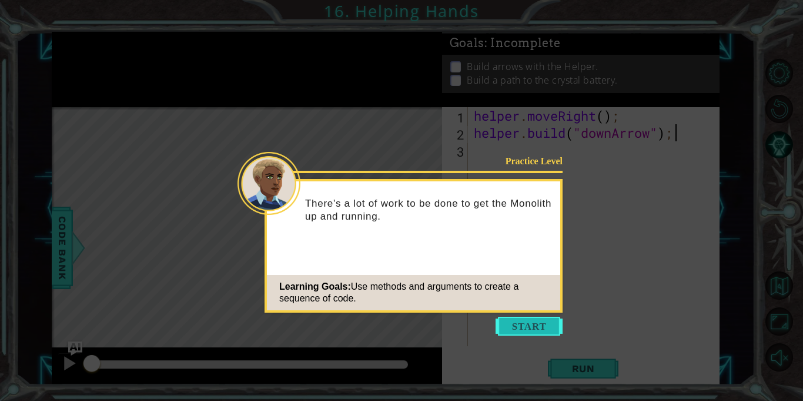
click at [540, 328] on button "Start" at bounding box center [529, 325] width 67 height 19
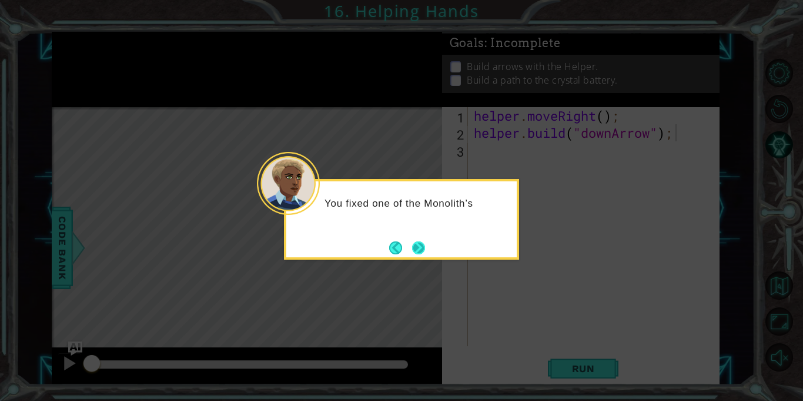
click at [413, 245] on button "Next" at bounding box center [419, 248] width 18 height 18
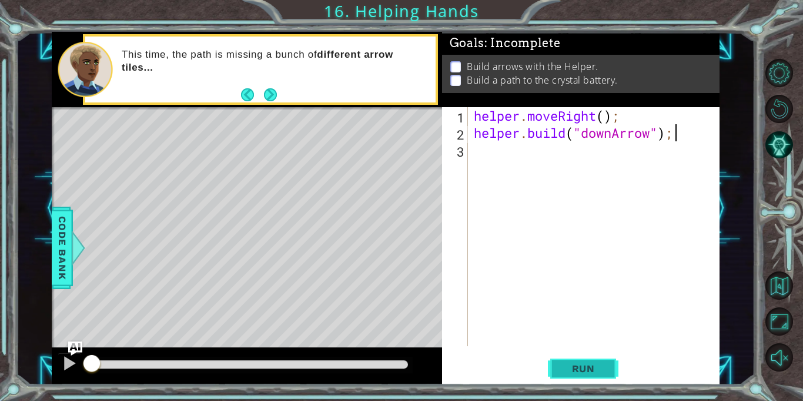
click at [576, 371] on span "Run" at bounding box center [584, 368] width 46 height 12
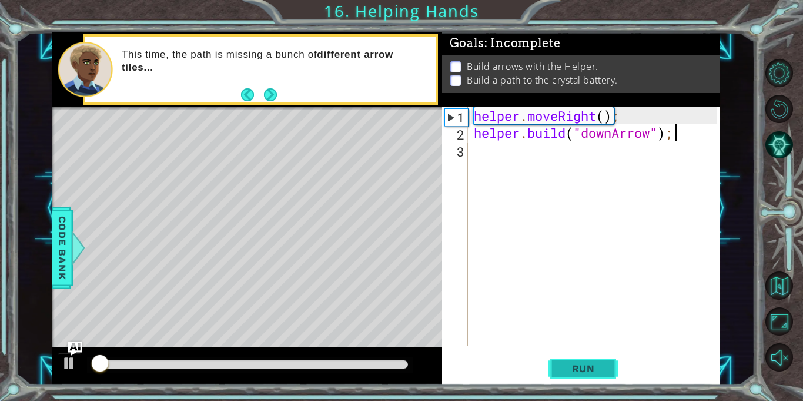
click at [578, 372] on span "Run" at bounding box center [584, 368] width 46 height 12
